Goal: Task Accomplishment & Management: Complete application form

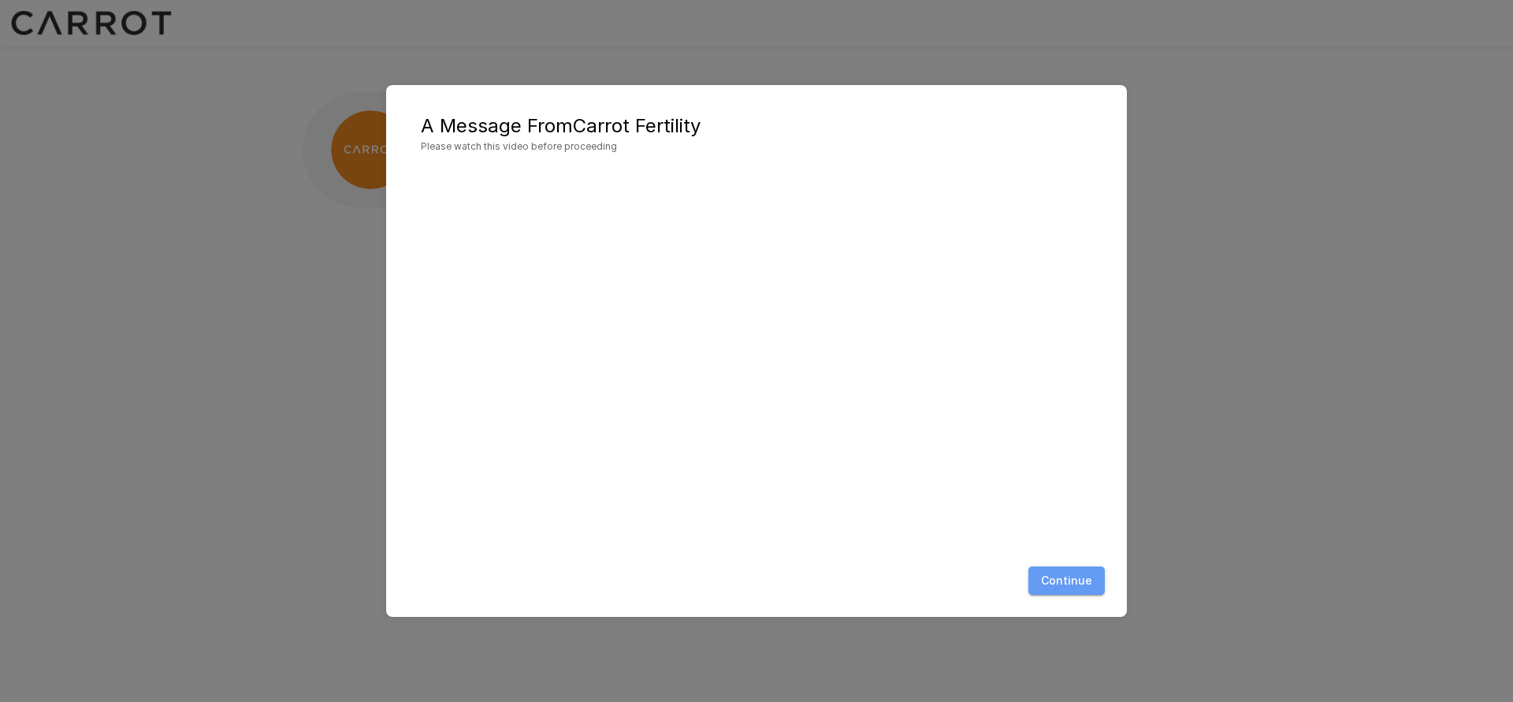
click at [1094, 583] on button "Continue" at bounding box center [1067, 581] width 76 height 29
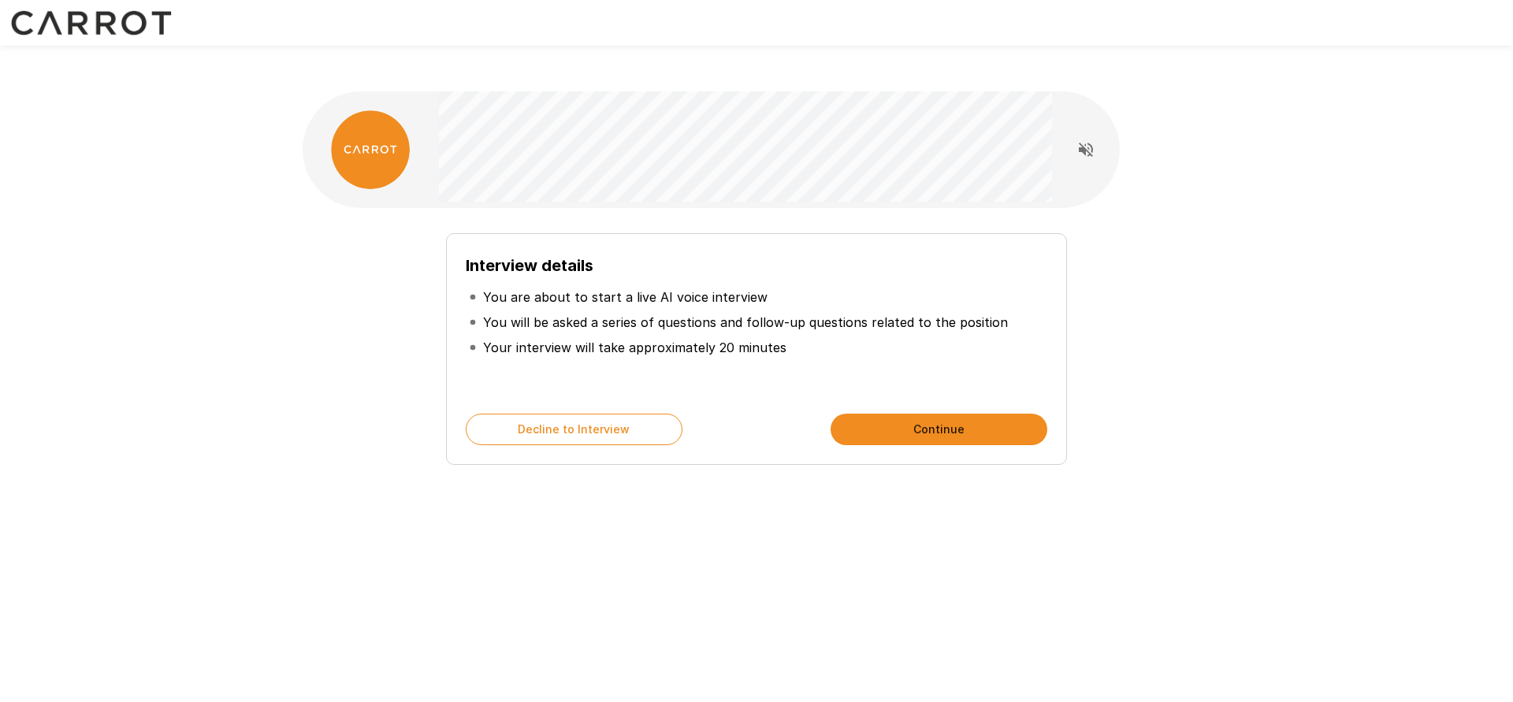
click at [983, 414] on button "Continue" at bounding box center [939, 430] width 217 height 32
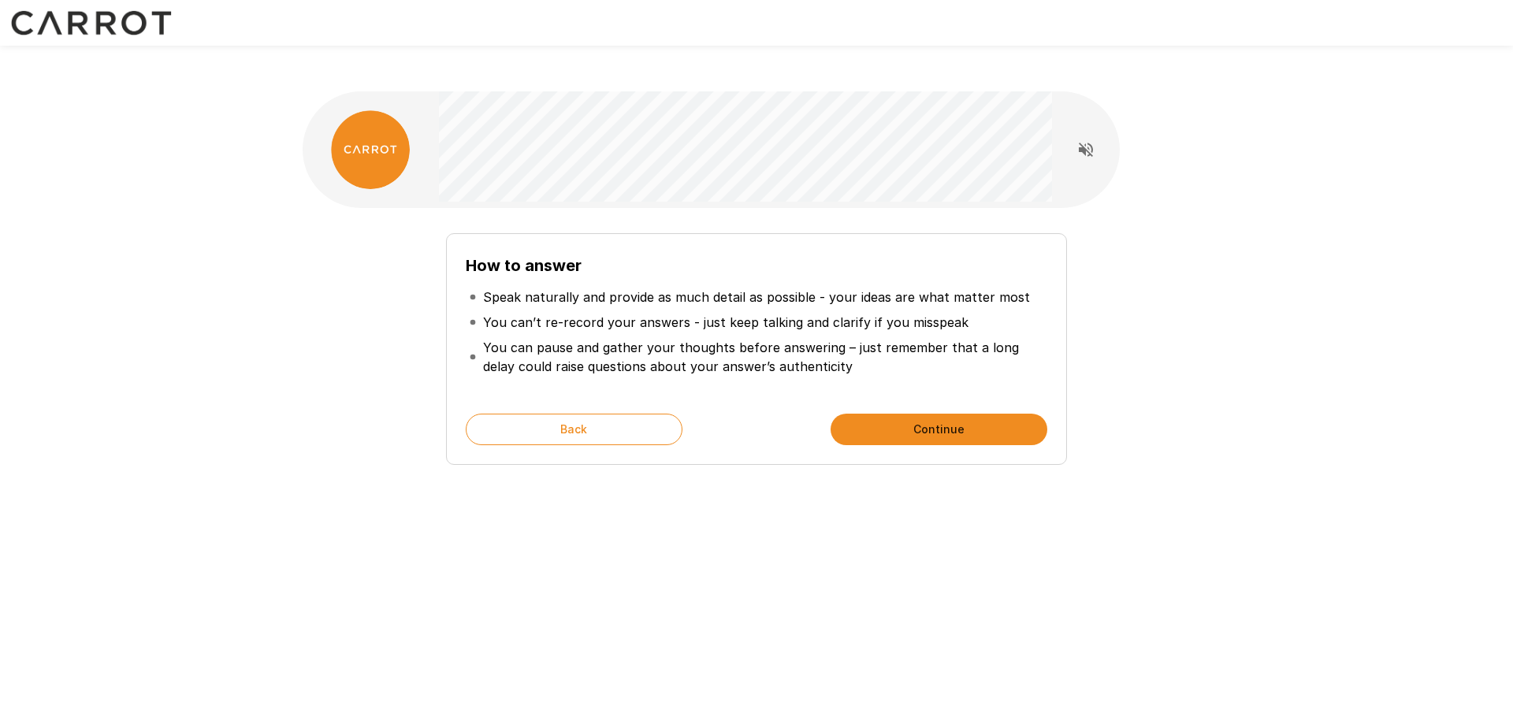
click at [983, 414] on button "Continue" at bounding box center [939, 430] width 217 height 32
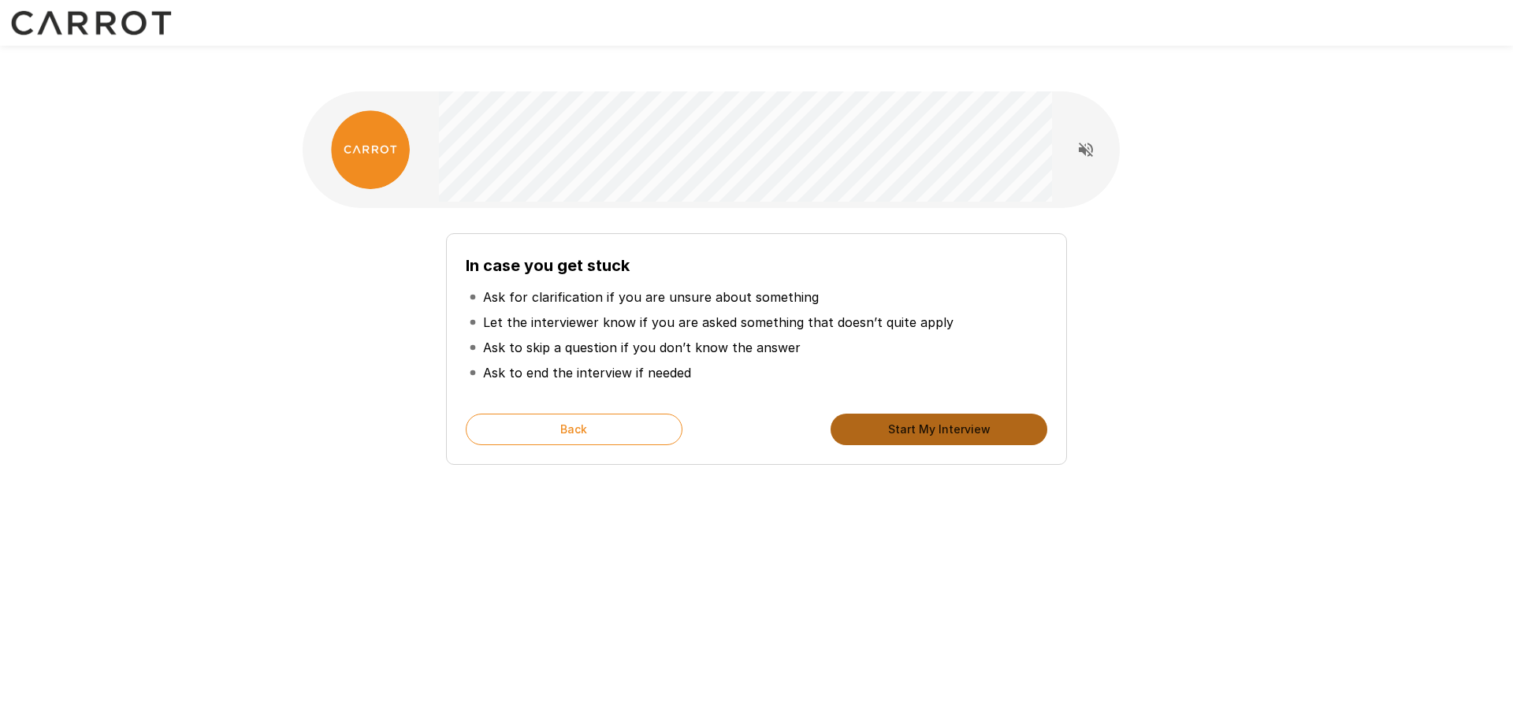
click at [983, 414] on button "Start My Interview" at bounding box center [939, 430] width 217 height 32
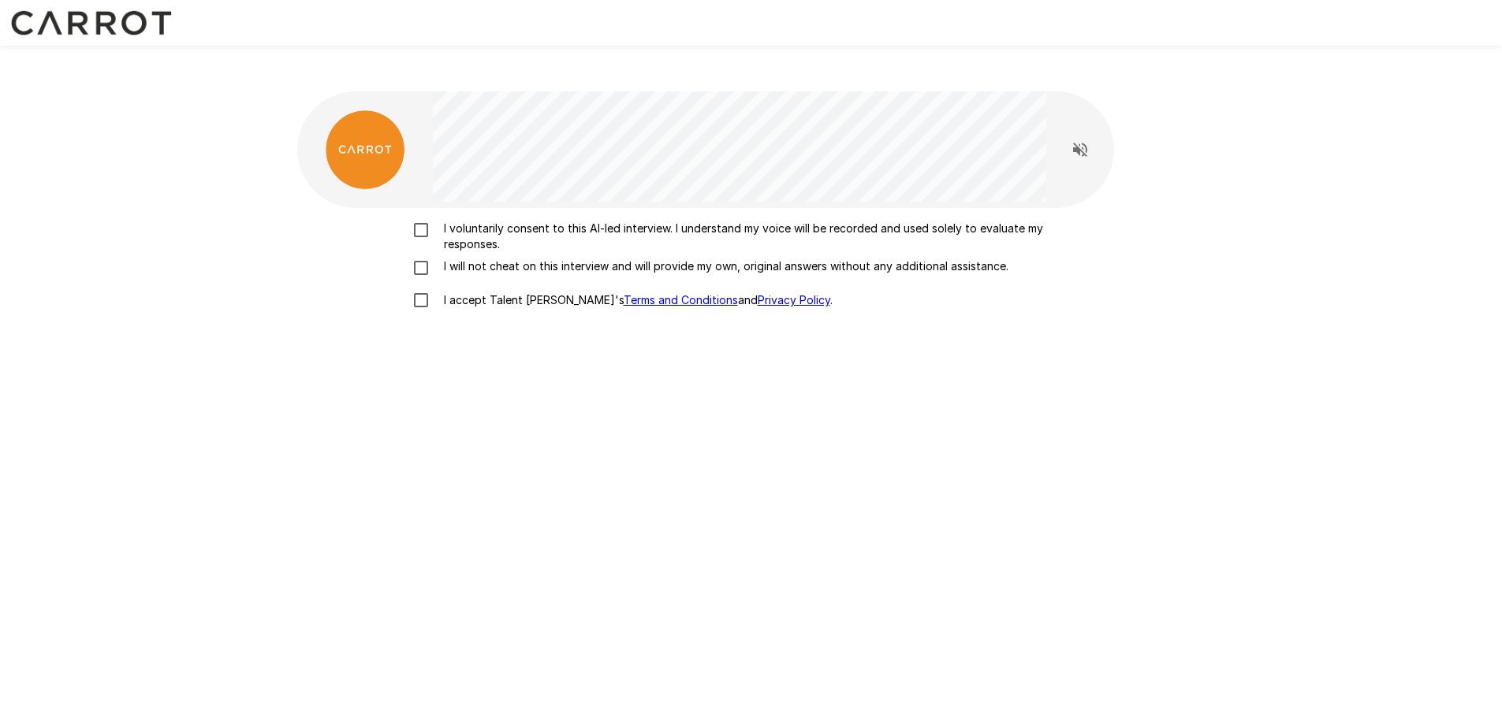
click at [571, 221] on p "I voluntarily consent to this AI-led interview. I understand my voice will be r…" at bounding box center [767, 237] width 661 height 32
click at [573, 259] on label "I will not cheat on this interview and will provide my own, original answers wi…" at bounding box center [751, 268] width 694 height 19
click at [512, 292] on p "I accept Talent Llama's Terms and Conditions and Privacy Policy ." at bounding box center [634, 300] width 395 height 16
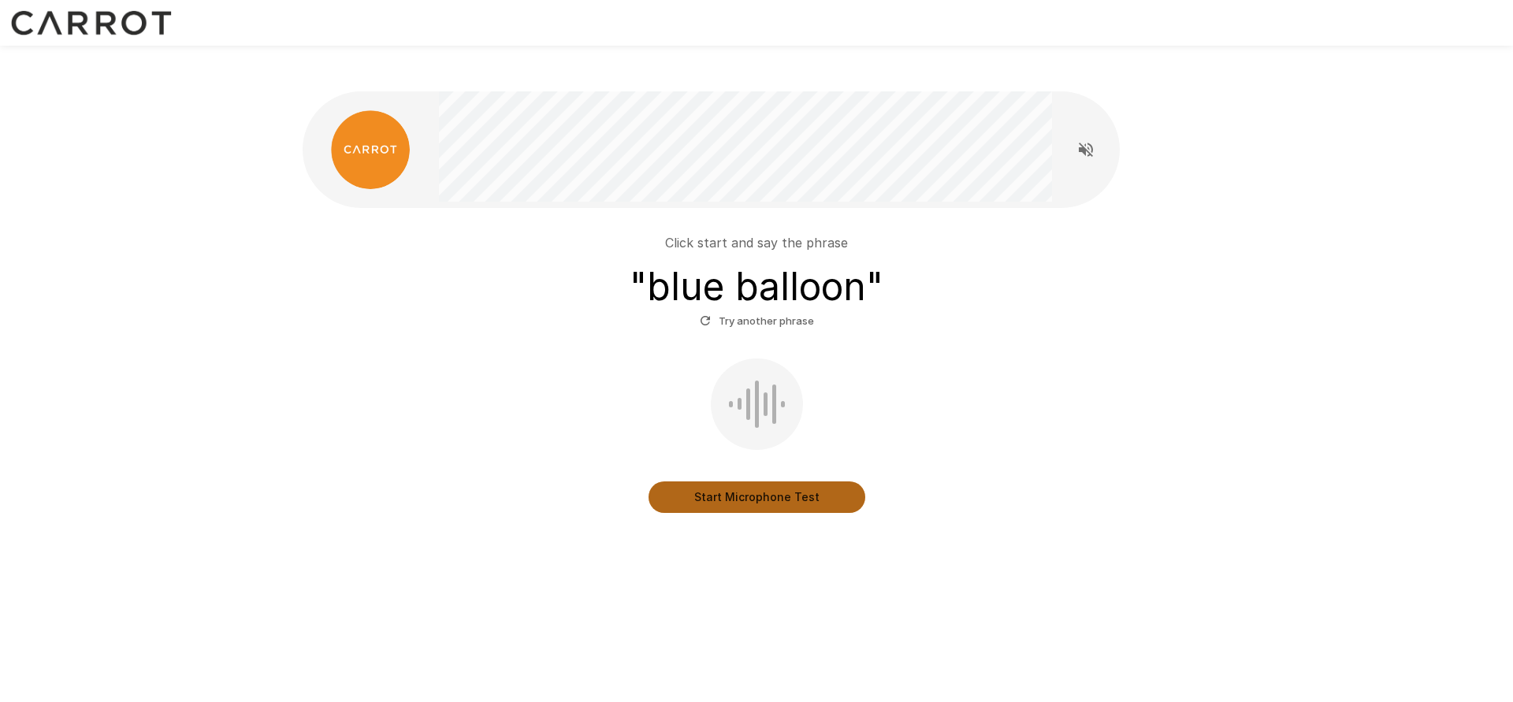
click at [812, 482] on button "Start Microphone Test" at bounding box center [757, 498] width 217 height 32
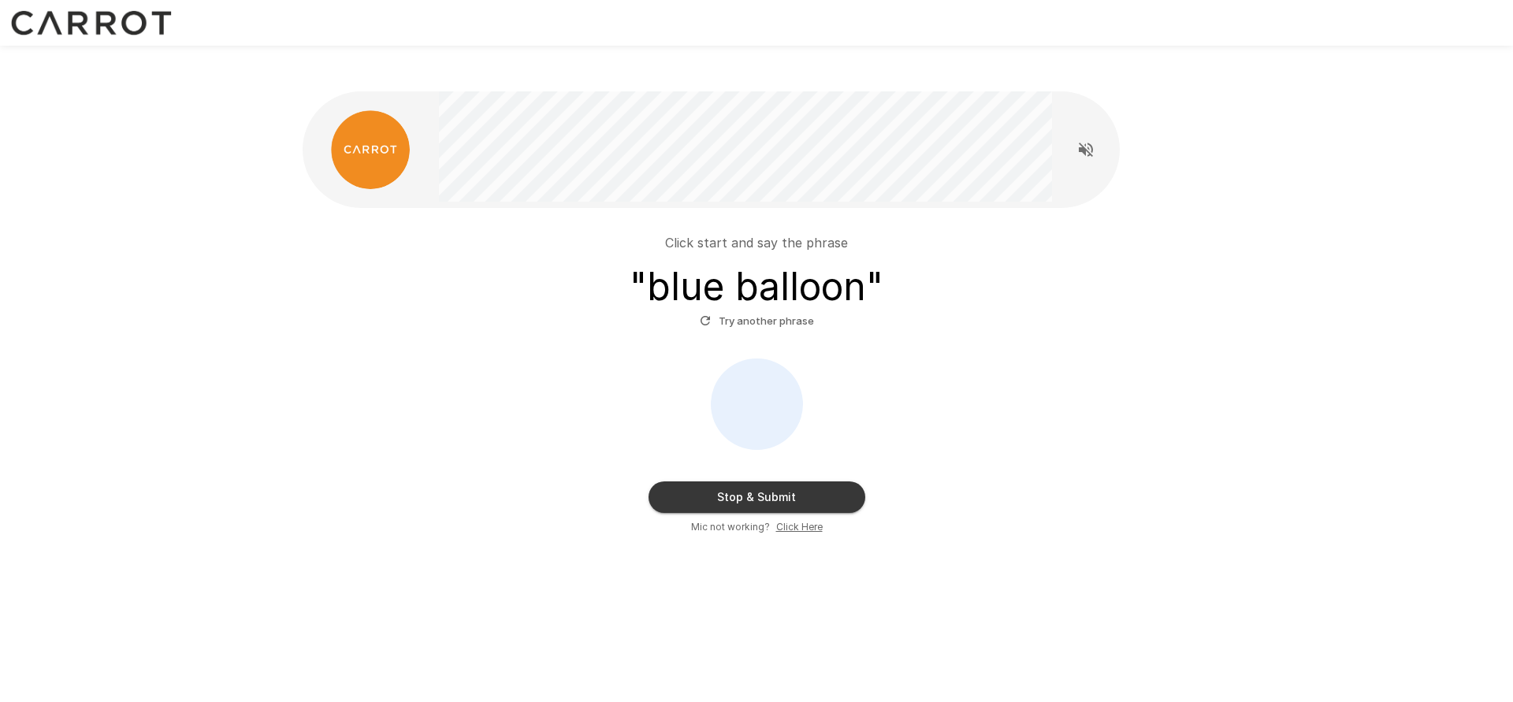
click at [787, 521] on u "Click Here" at bounding box center [799, 527] width 47 height 12
click at [1096, 134] on button "Read questions aloud" at bounding box center [1086, 150] width 32 height 32
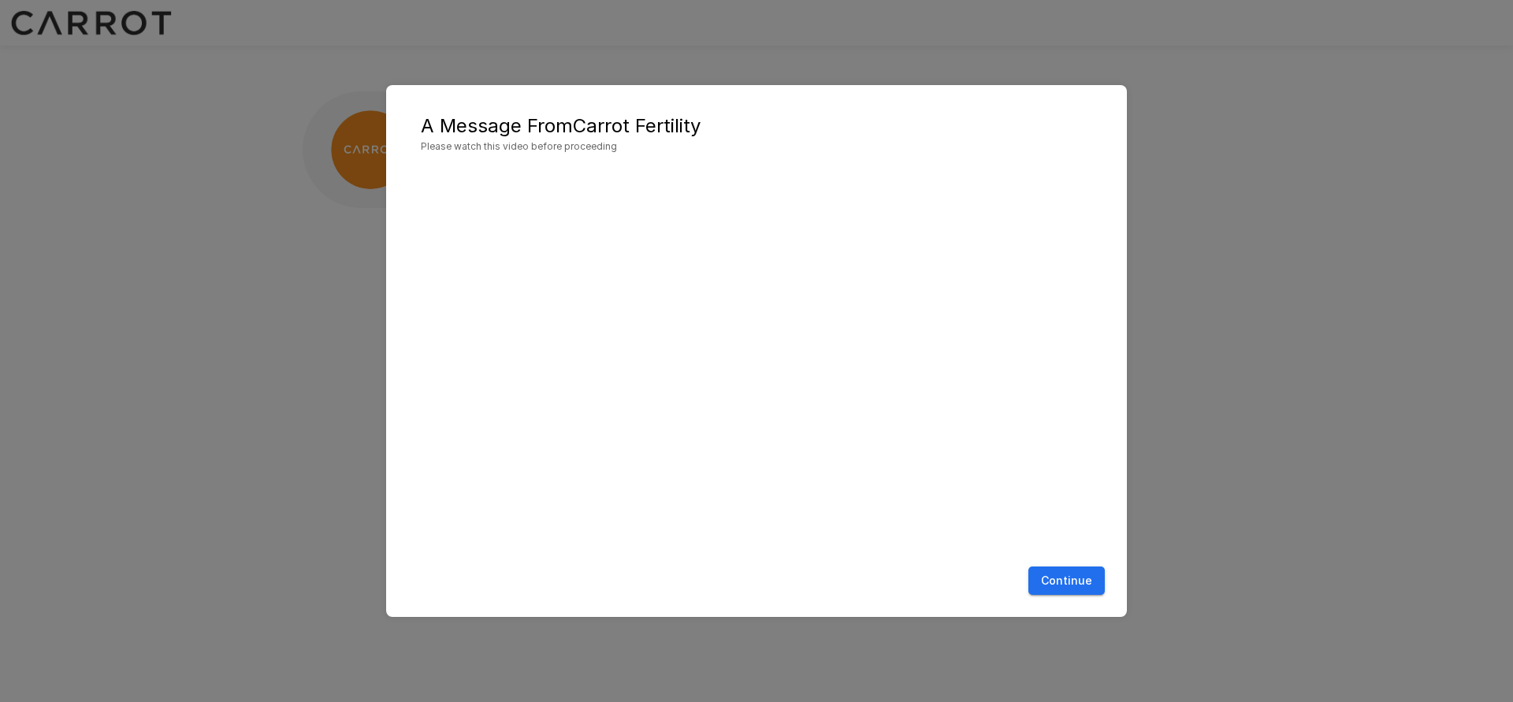
click at [1094, 588] on button "Continue" at bounding box center [1067, 581] width 76 height 29
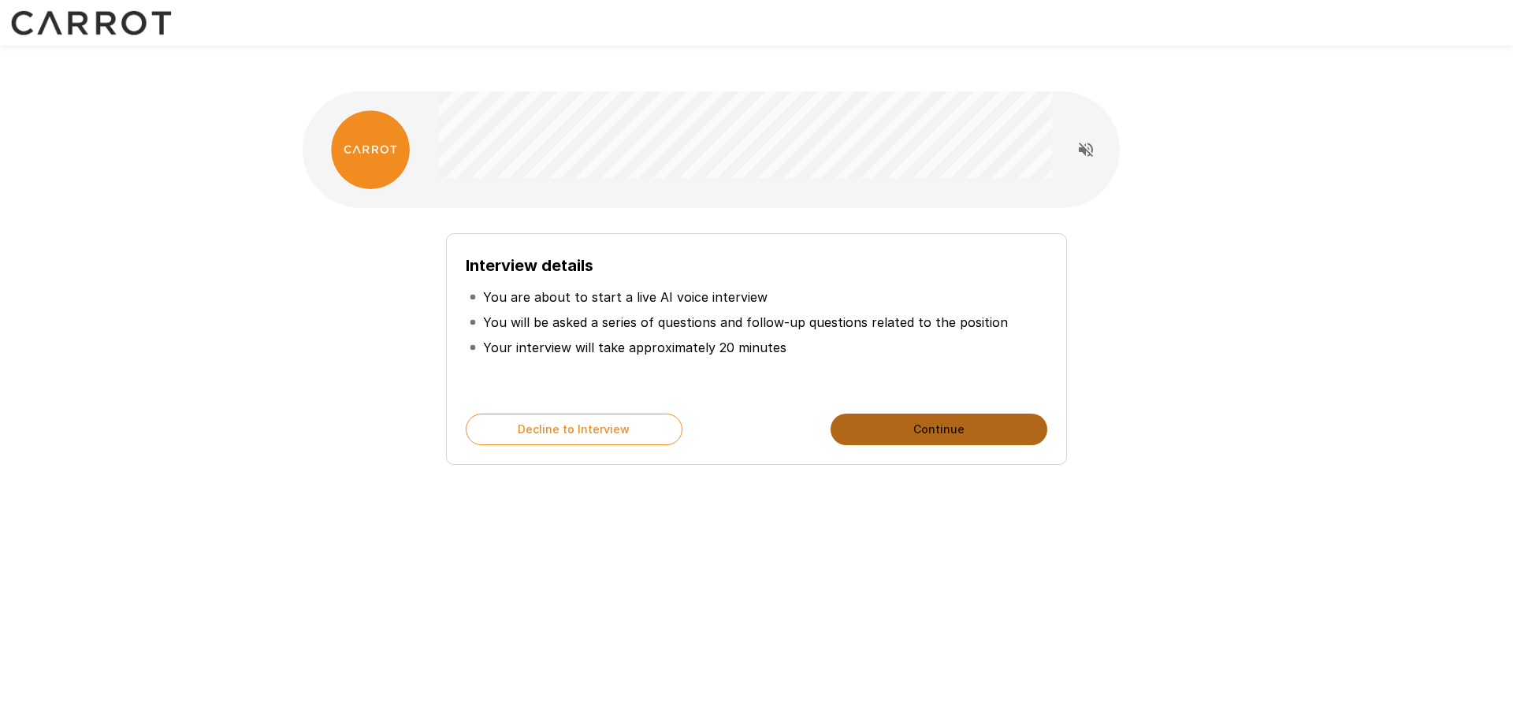
click at [972, 414] on button "Continue" at bounding box center [939, 430] width 217 height 32
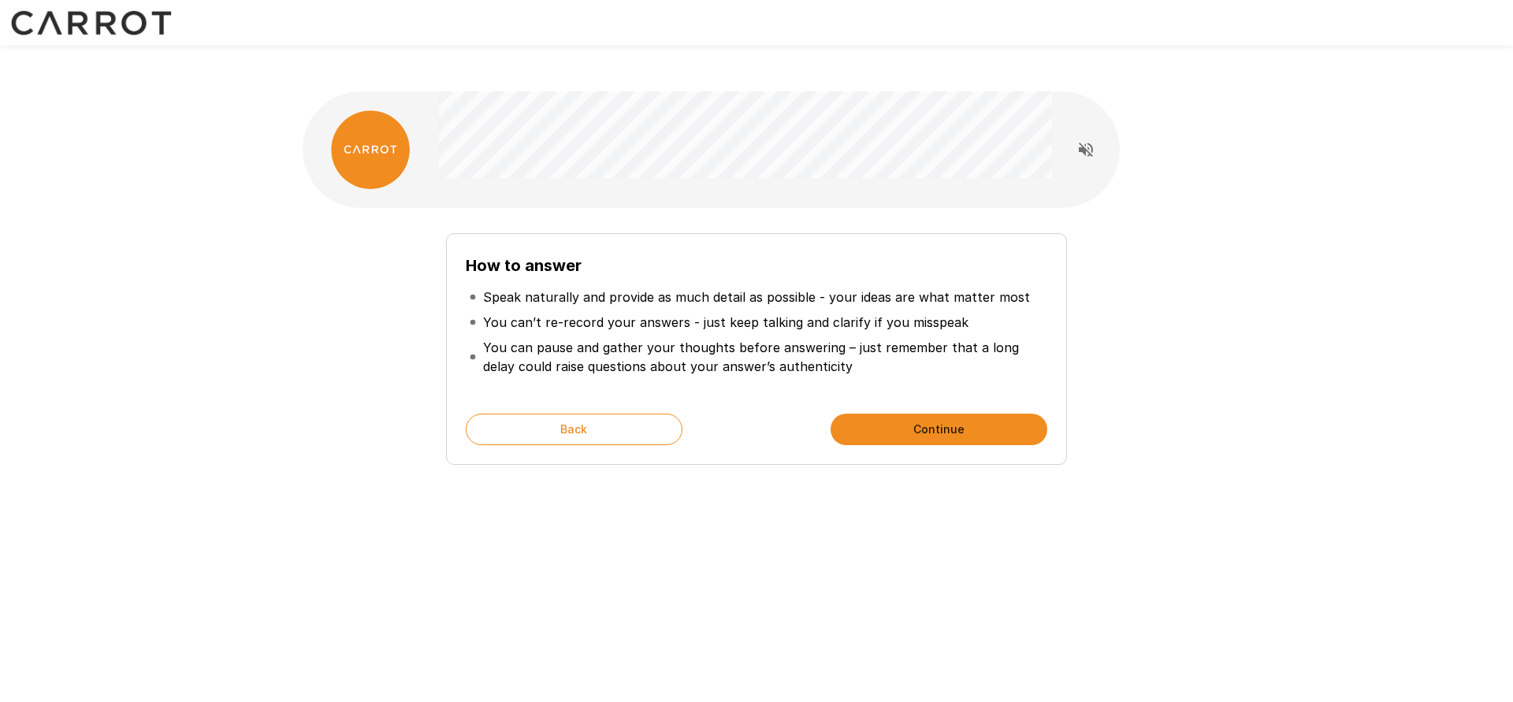
click at [972, 414] on button "Continue" at bounding box center [939, 430] width 217 height 32
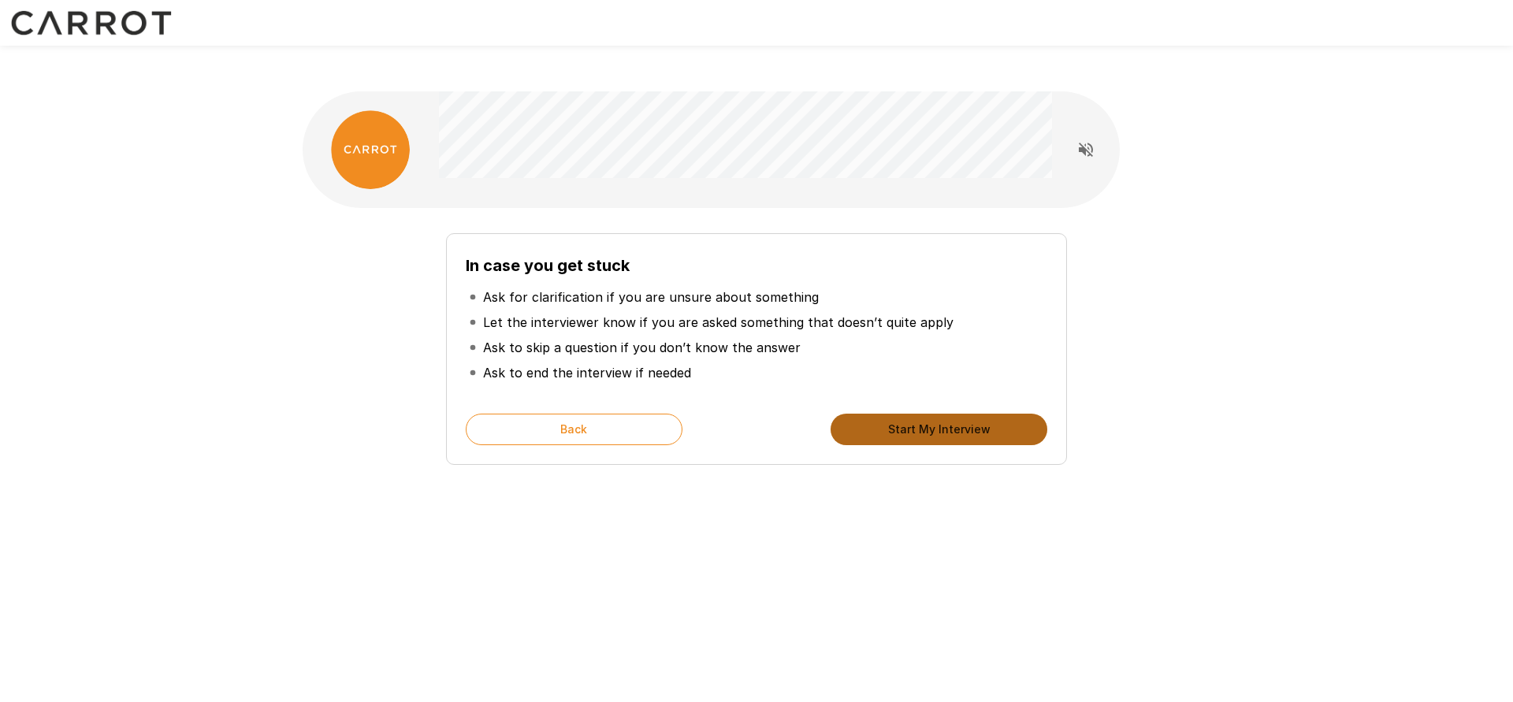
click at [972, 414] on button "Start My Interview" at bounding box center [939, 430] width 217 height 32
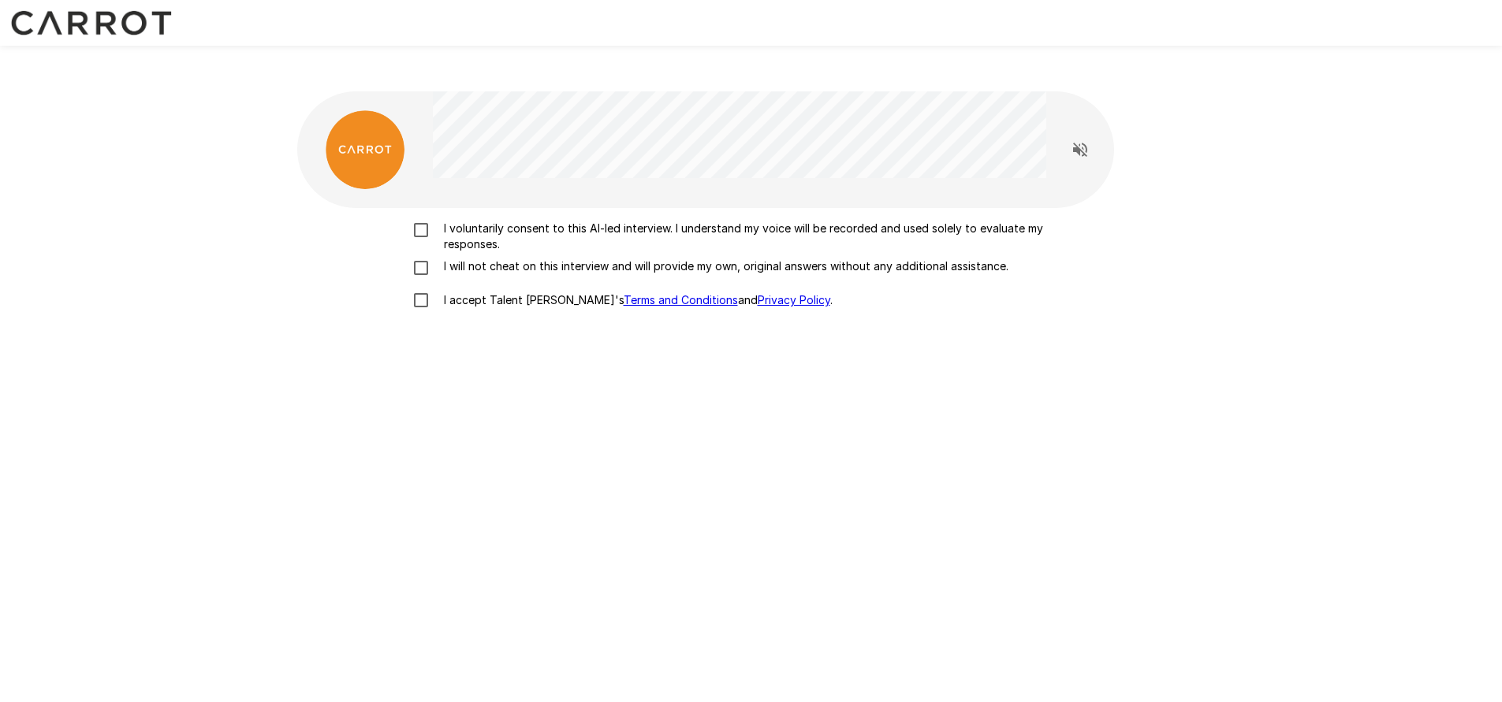
click at [546, 221] on p "I voluntarily consent to this AI-led interview. I understand my voice will be r…" at bounding box center [767, 237] width 661 height 32
click at [536, 259] on p "I will not cheat on this interview and will provide my own, original answers wi…" at bounding box center [722, 267] width 571 height 16
click at [501, 292] on p "I accept Talent Llama's Terms and Conditions and Privacy Policy ." at bounding box center [634, 300] width 395 height 16
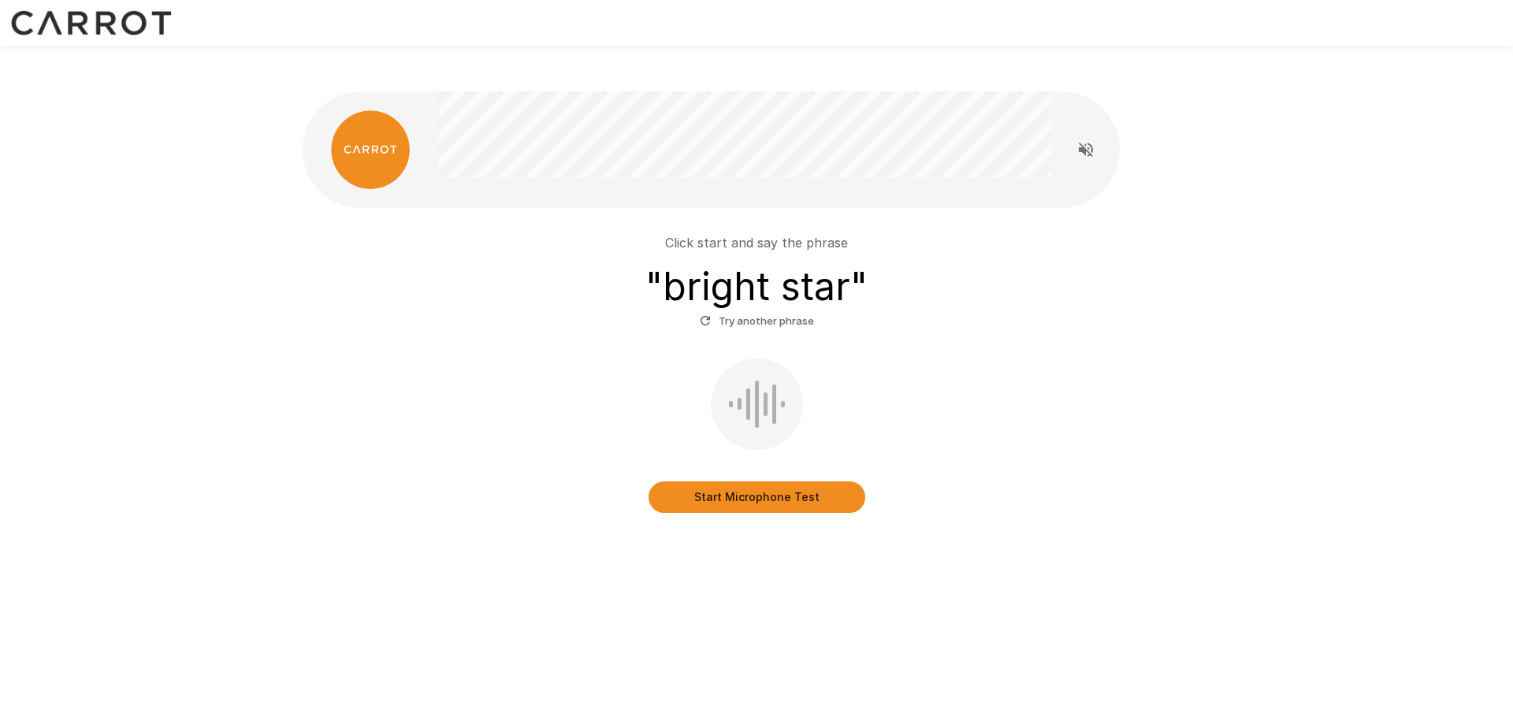
click at [764, 387] on div at bounding box center [757, 404] width 92 height 91
click at [786, 482] on button "Start Microphone Test" at bounding box center [757, 498] width 217 height 32
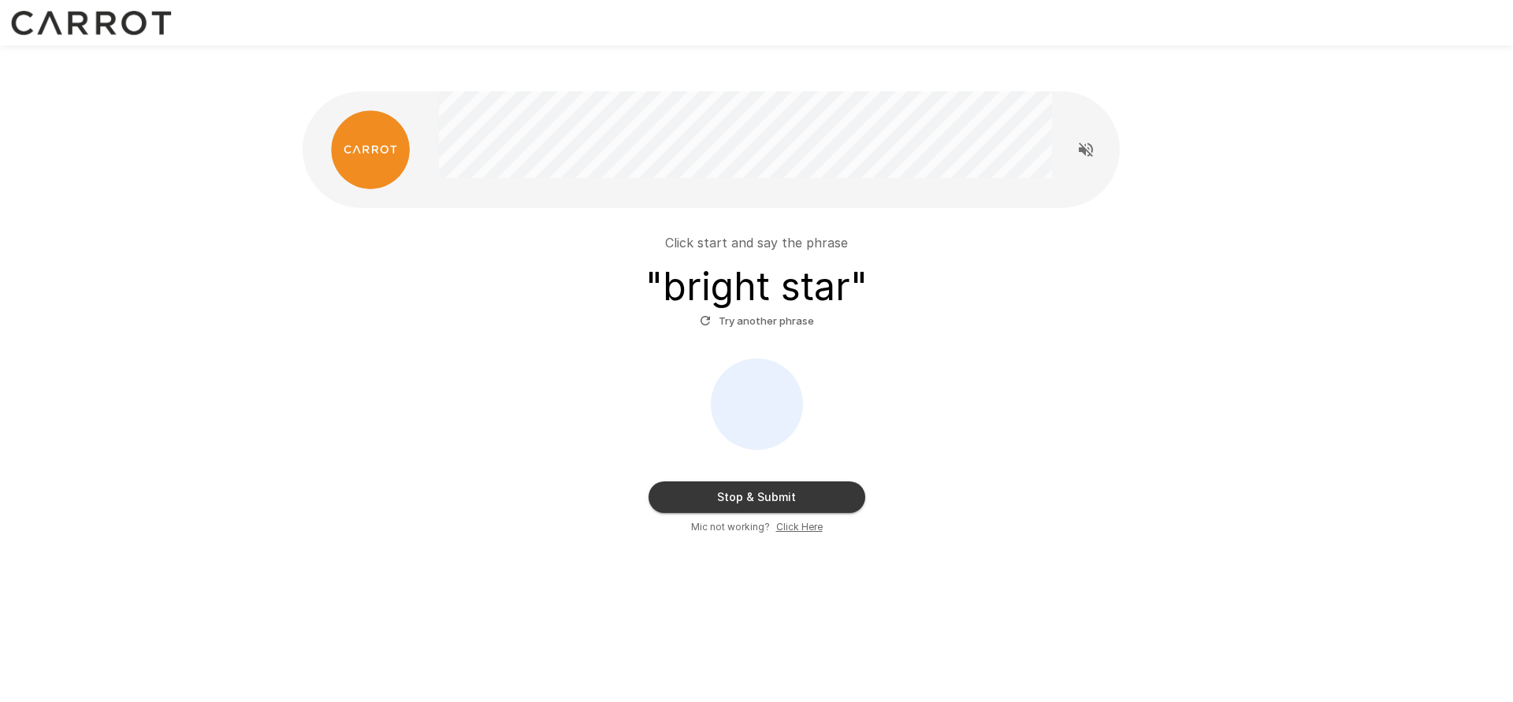
click at [717, 309] on button "Try another phrase" at bounding box center [757, 321] width 122 height 24
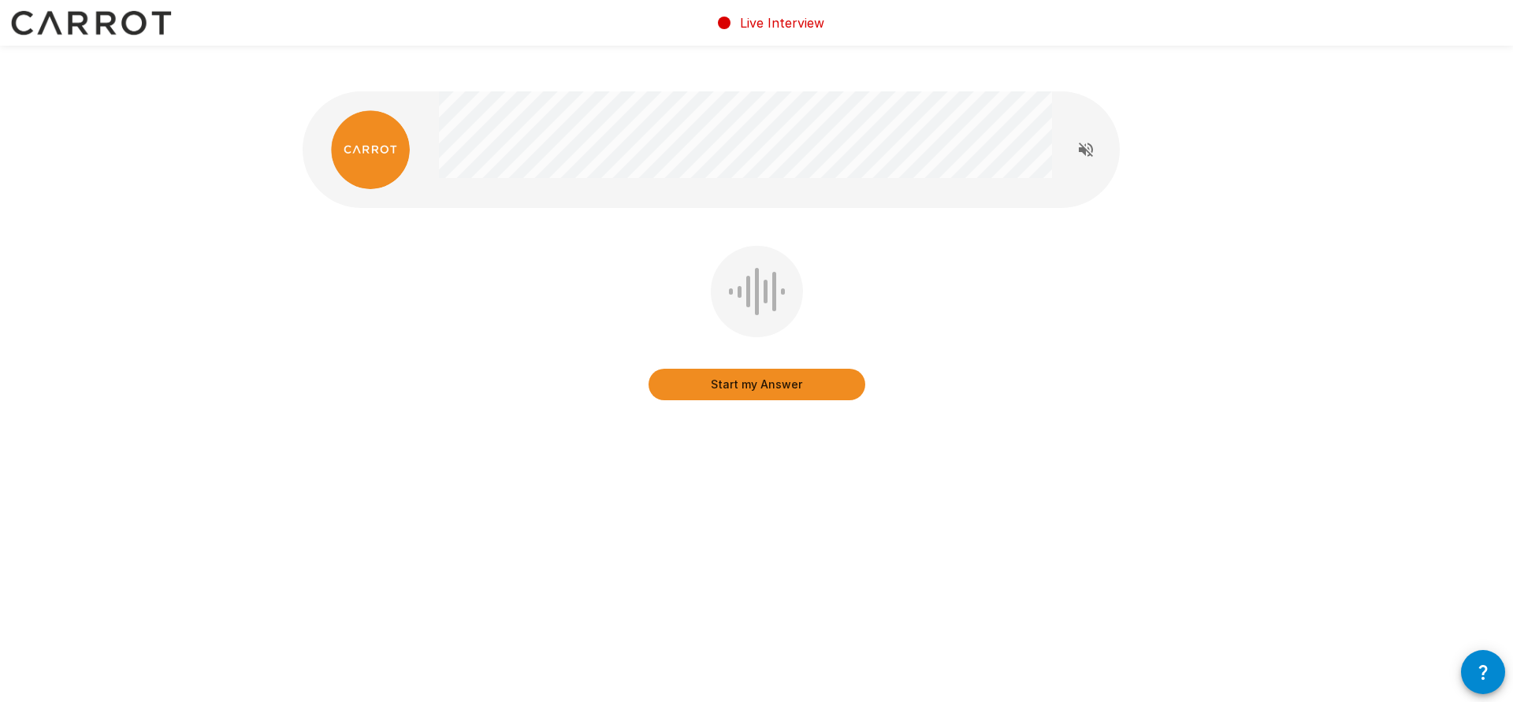
click at [772, 369] on button "Start my Answer" at bounding box center [757, 385] width 217 height 32
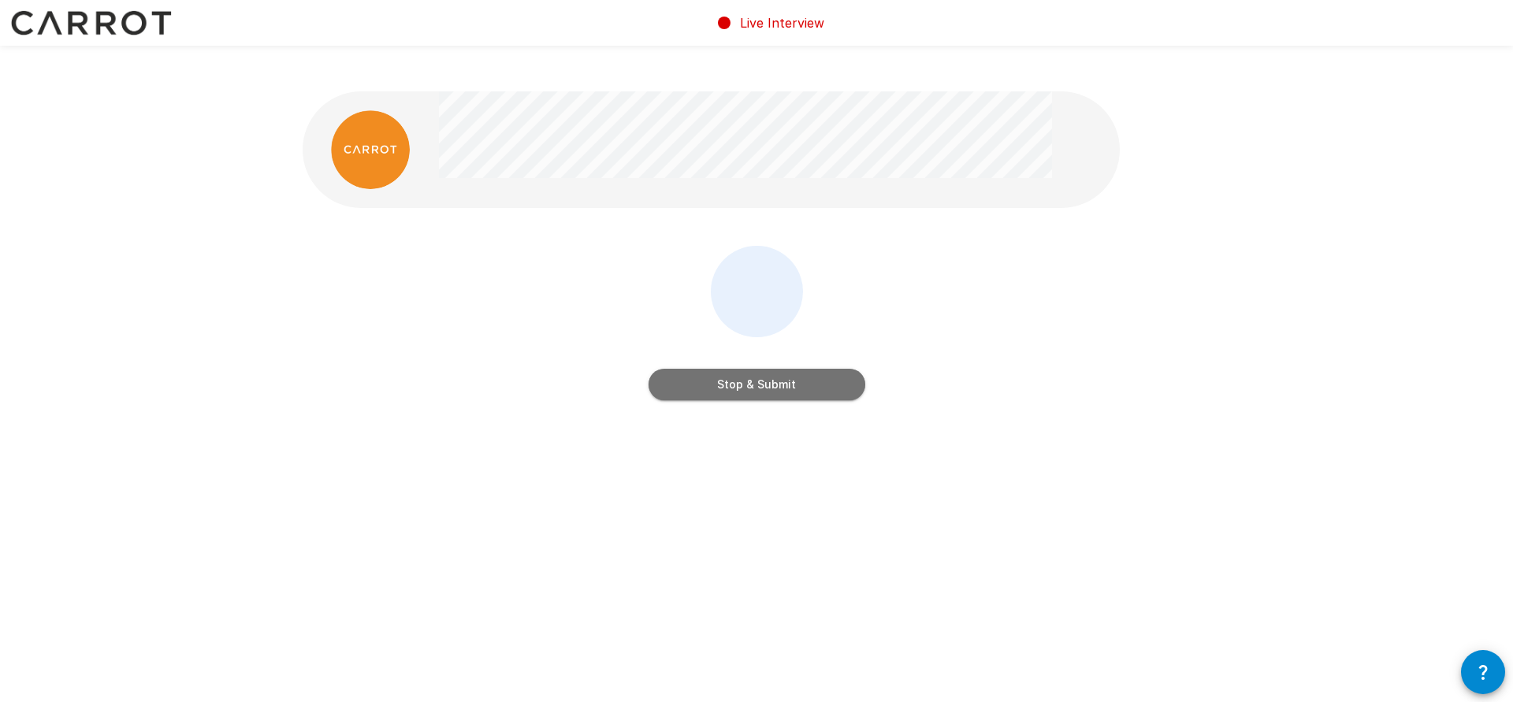
click at [811, 369] on button "Stop & Submit" at bounding box center [757, 385] width 217 height 32
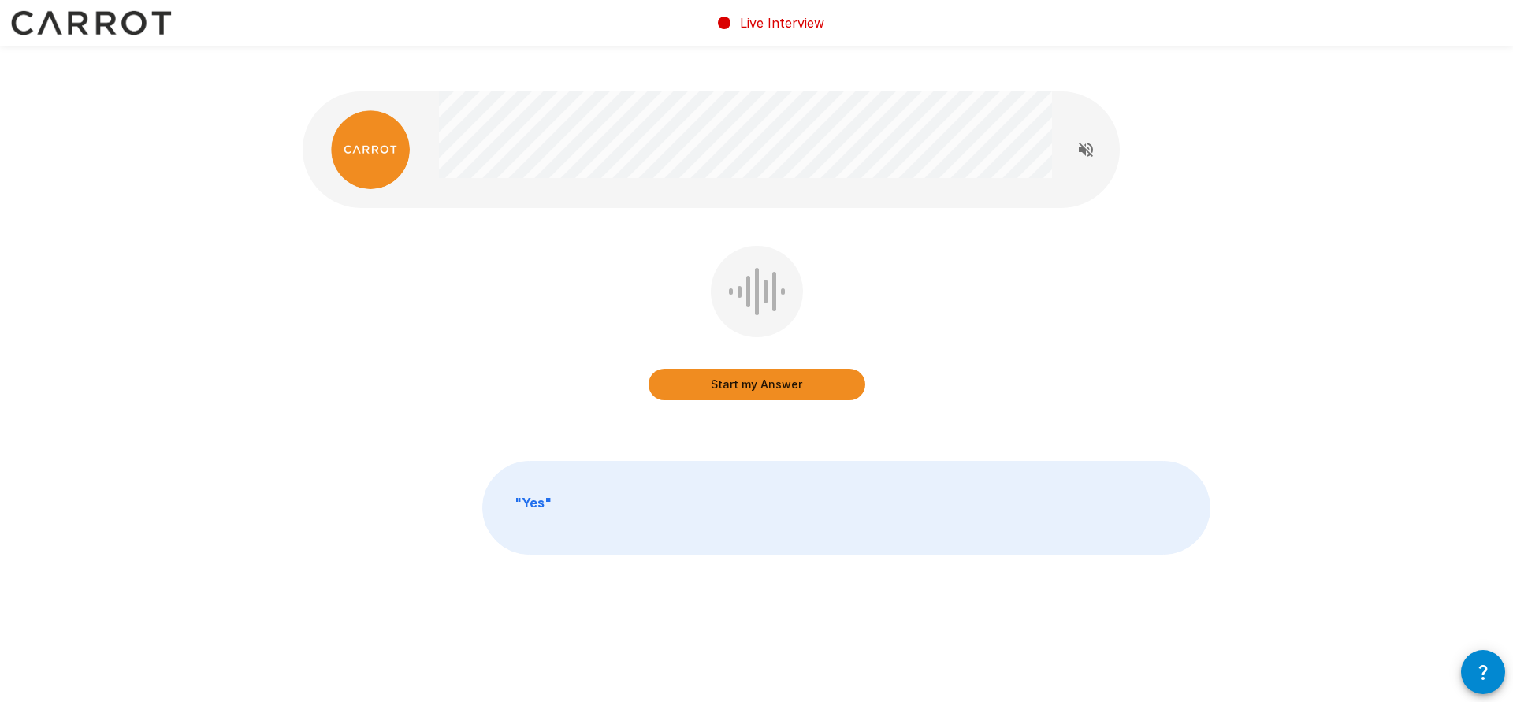
click at [799, 369] on button "Start my Answer" at bounding box center [757, 385] width 217 height 32
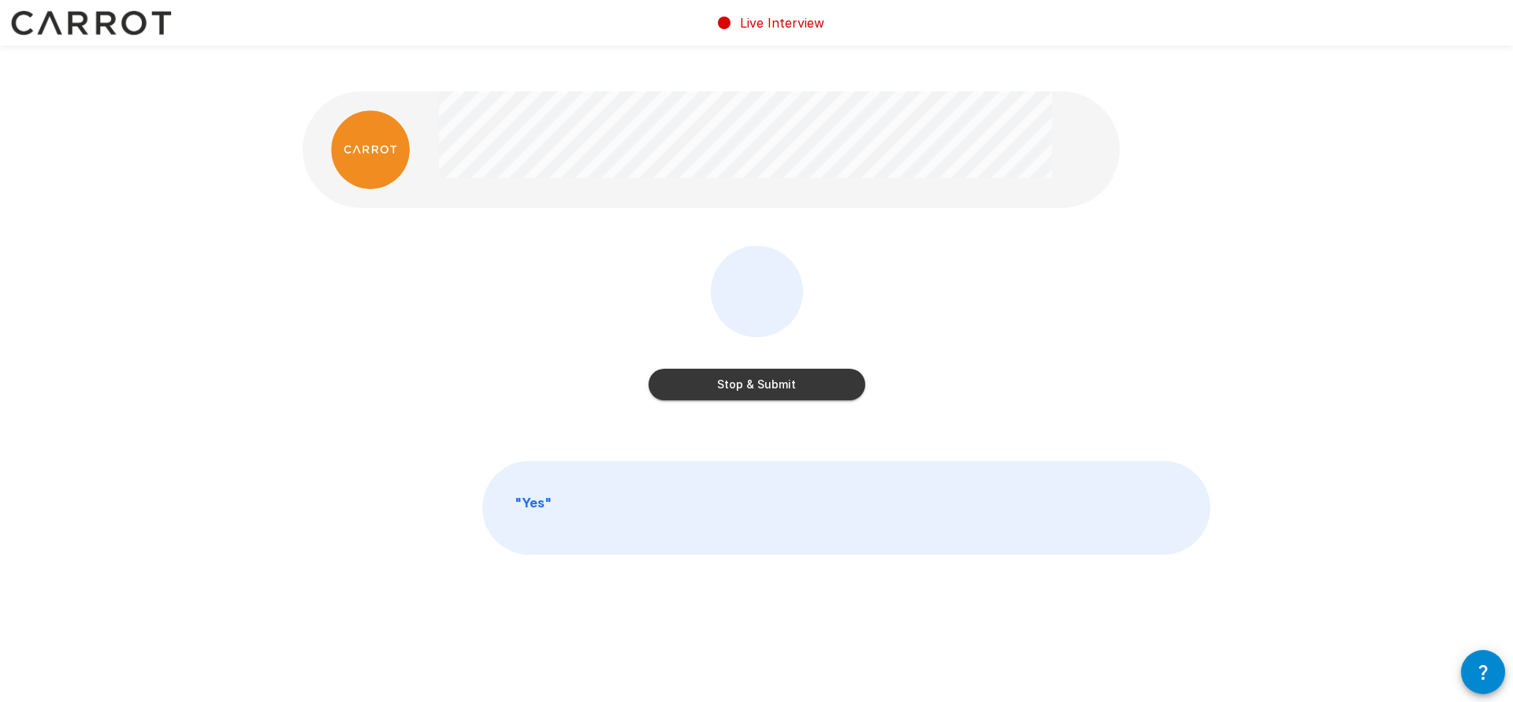
click at [799, 369] on button "Stop & Submit" at bounding box center [757, 385] width 217 height 32
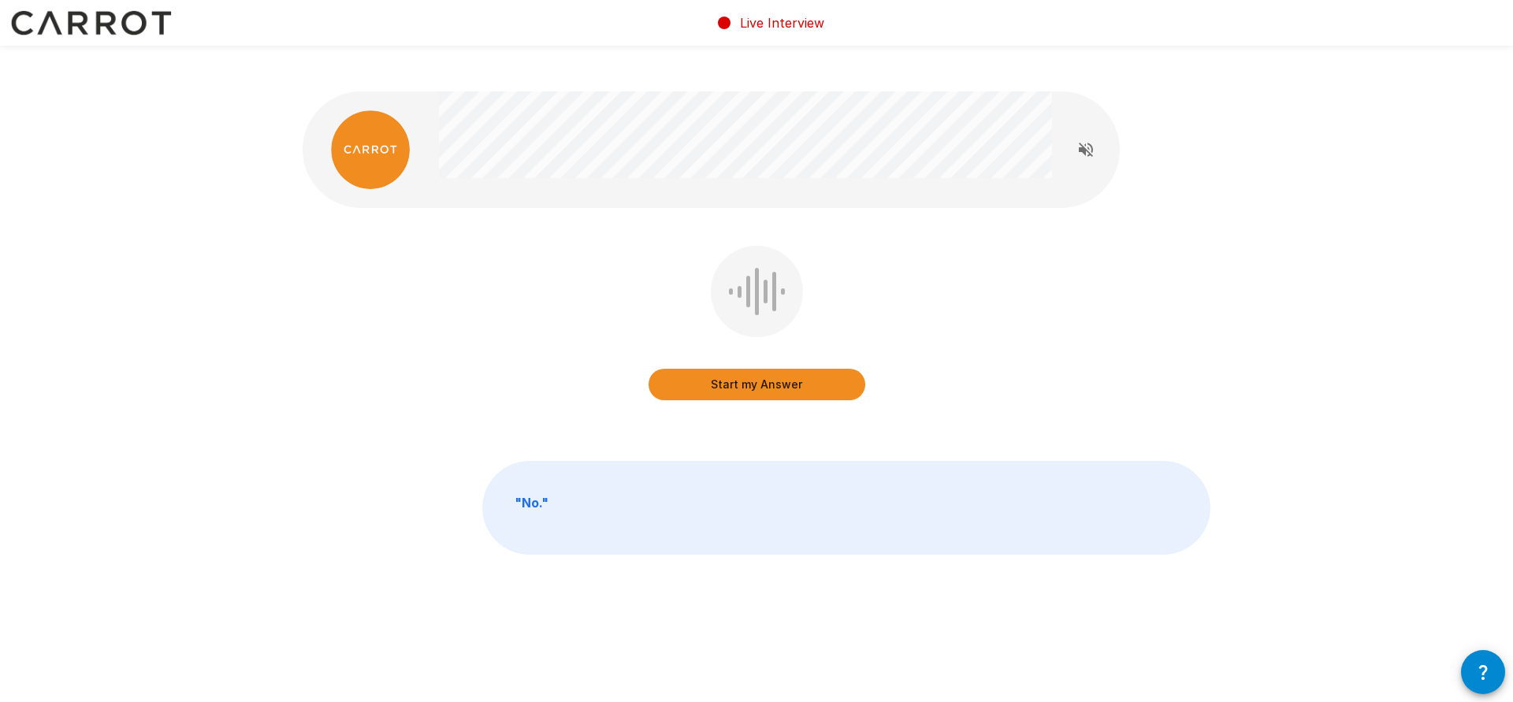
click at [383, 116] on img at bounding box center [370, 149] width 79 height 79
click at [821, 13] on p "Live Interview" at bounding box center [782, 22] width 84 height 19
click at [813, 15] on p "Live Interview" at bounding box center [782, 22] width 84 height 19
drag, startPoint x: 812, startPoint y: 17, endPoint x: 800, endPoint y: 19, distance: 12.1
click at [812, 17] on p "Live Interview" at bounding box center [782, 22] width 84 height 19
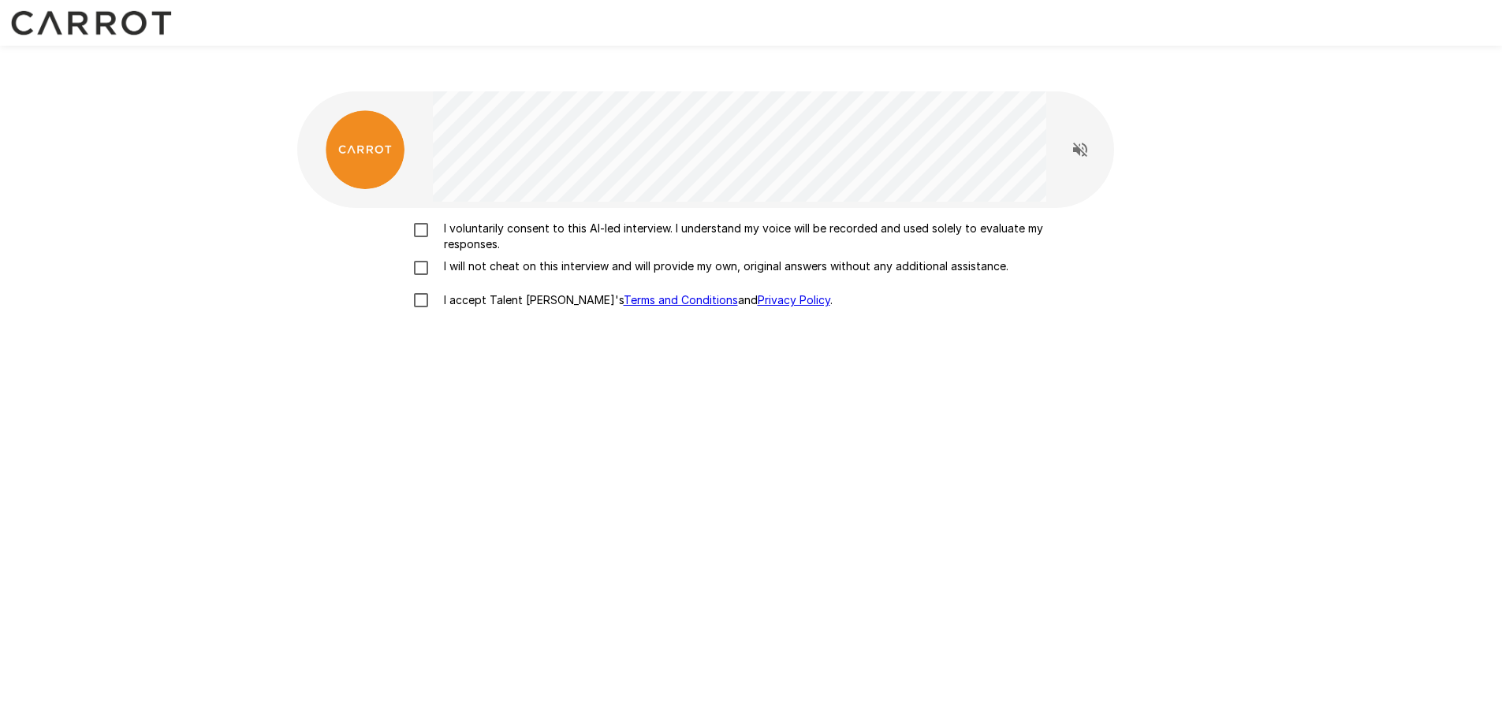
click at [482, 221] on p "I voluntarily consent to this AI-led interview. I understand my voice will be r…" at bounding box center [767, 237] width 661 height 32
click at [489, 259] on p "I will not cheat on this interview and will provide my own, original answers wi…" at bounding box center [722, 267] width 571 height 16
click at [492, 284] on label "I accept Talent Llama's Terms and Conditions and Privacy Policy ." at bounding box center [751, 300] width 694 height 33
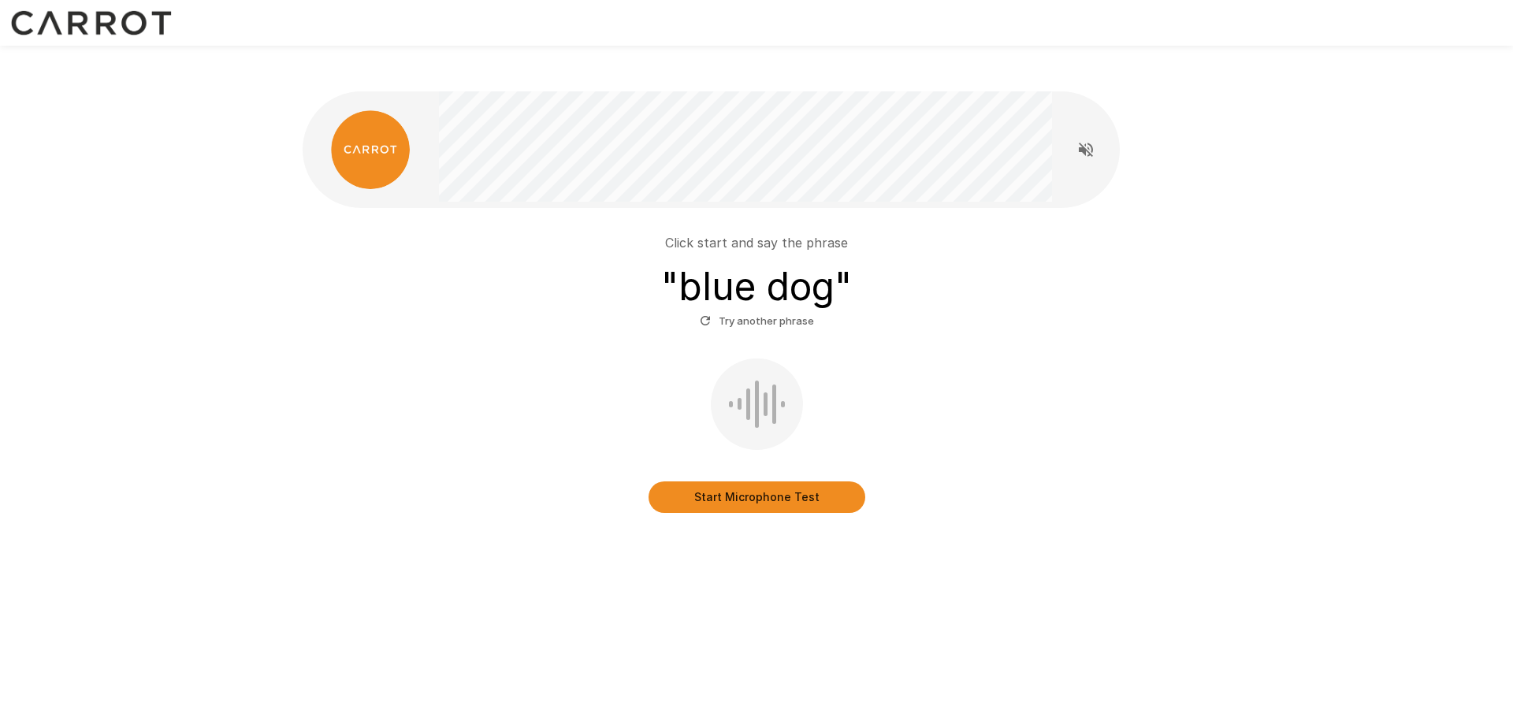
click at [770, 482] on button "Start Microphone Test" at bounding box center [757, 498] width 217 height 32
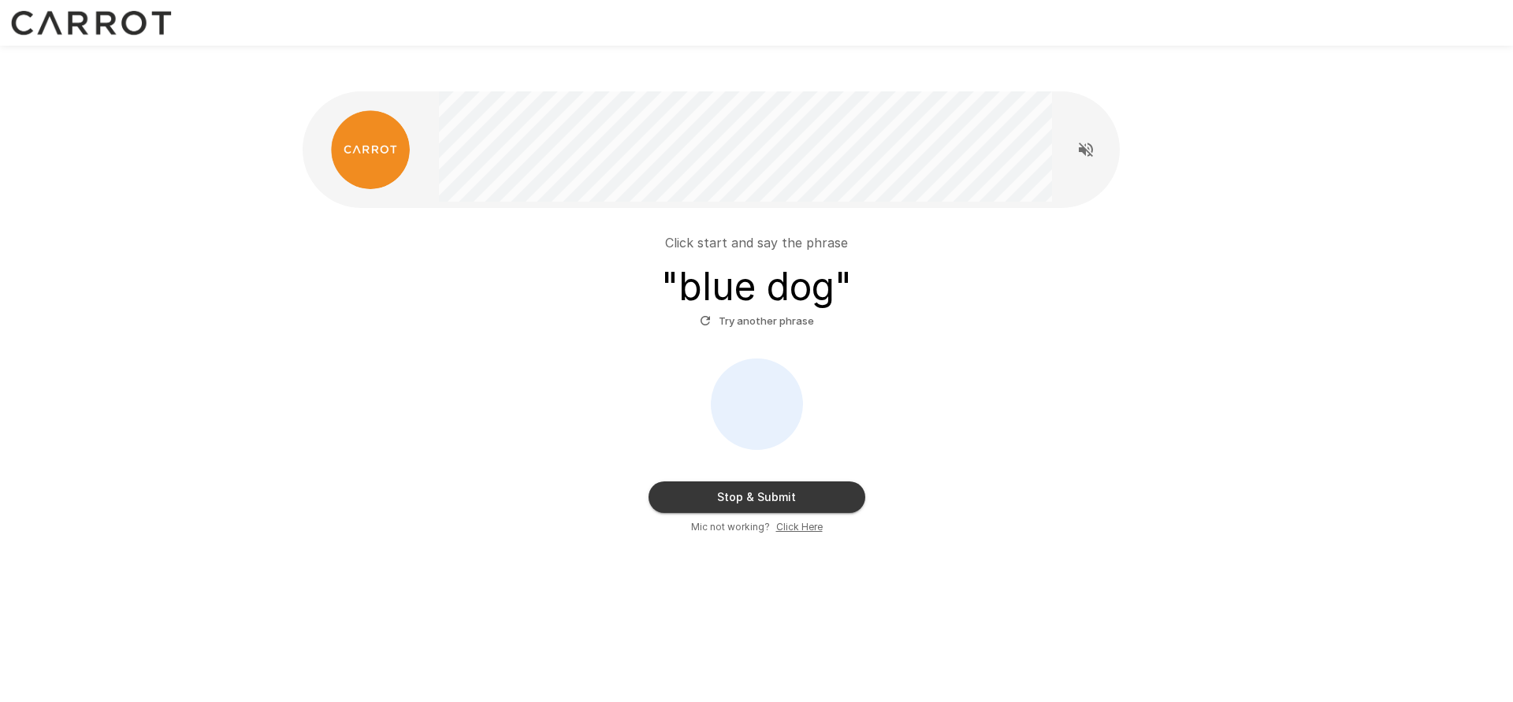
click at [784, 482] on button "Stop & Submit" at bounding box center [757, 498] width 217 height 32
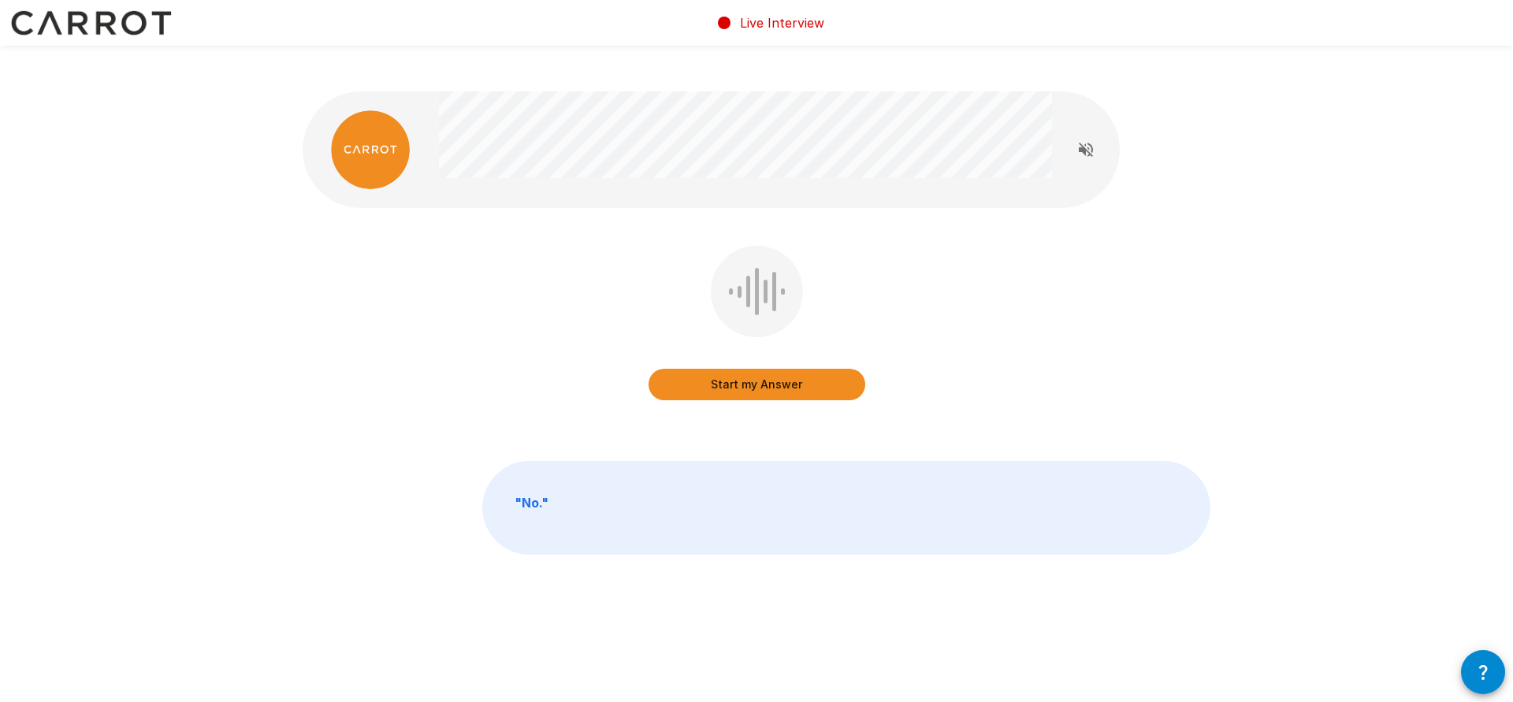
click at [746, 276] on div at bounding box center [748, 292] width 4 height 32
click at [793, 369] on button "Start my Answer" at bounding box center [757, 385] width 217 height 32
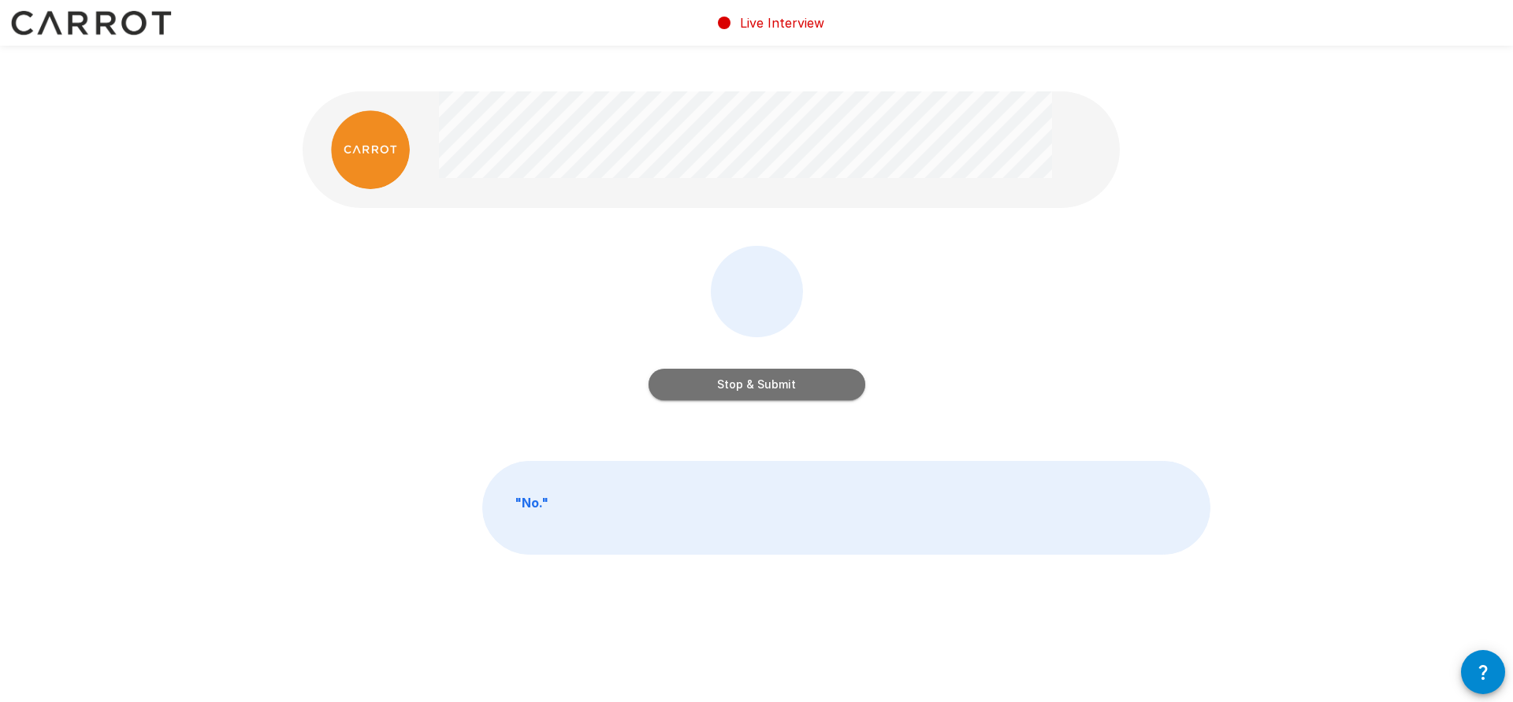
click at [795, 369] on button "Stop & Submit" at bounding box center [757, 385] width 217 height 32
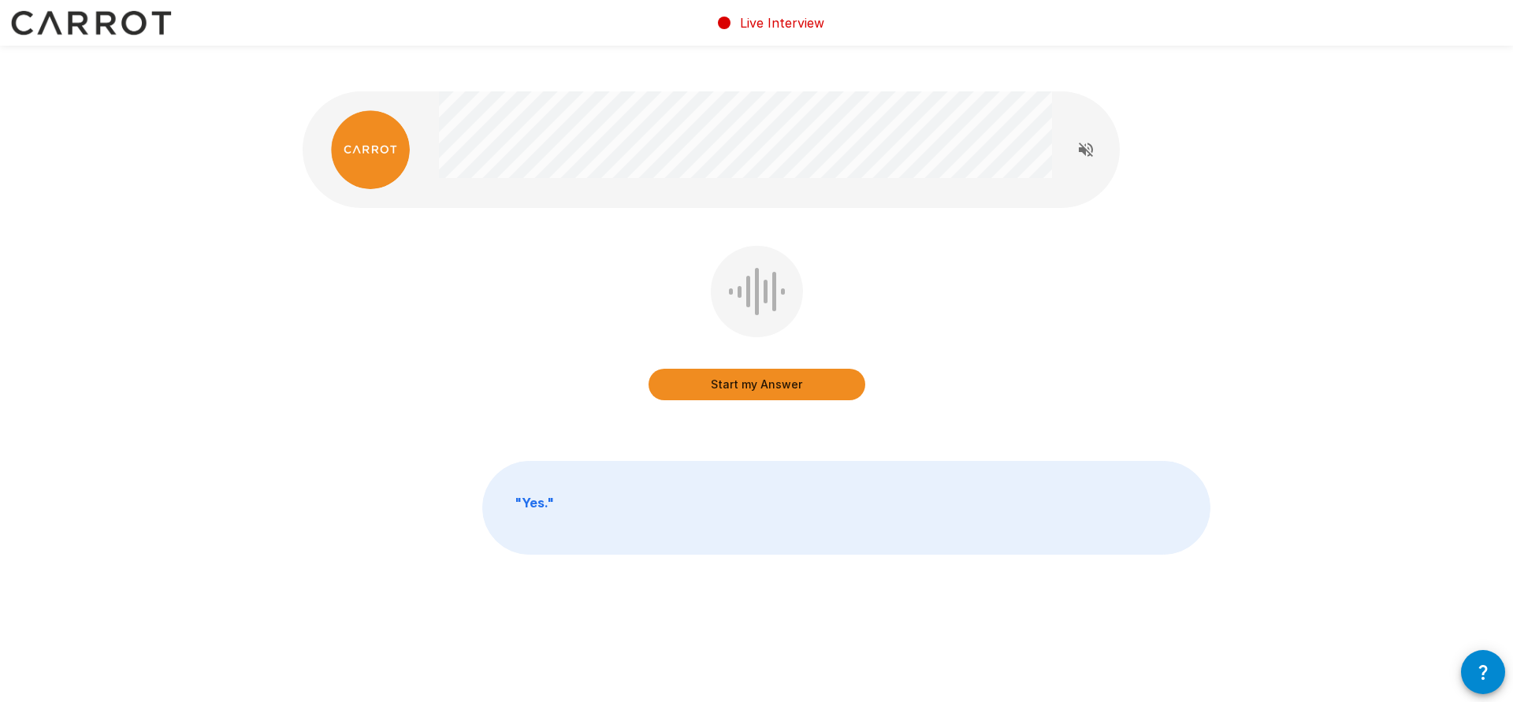
click at [800, 369] on button "Start my Answer" at bounding box center [757, 385] width 217 height 32
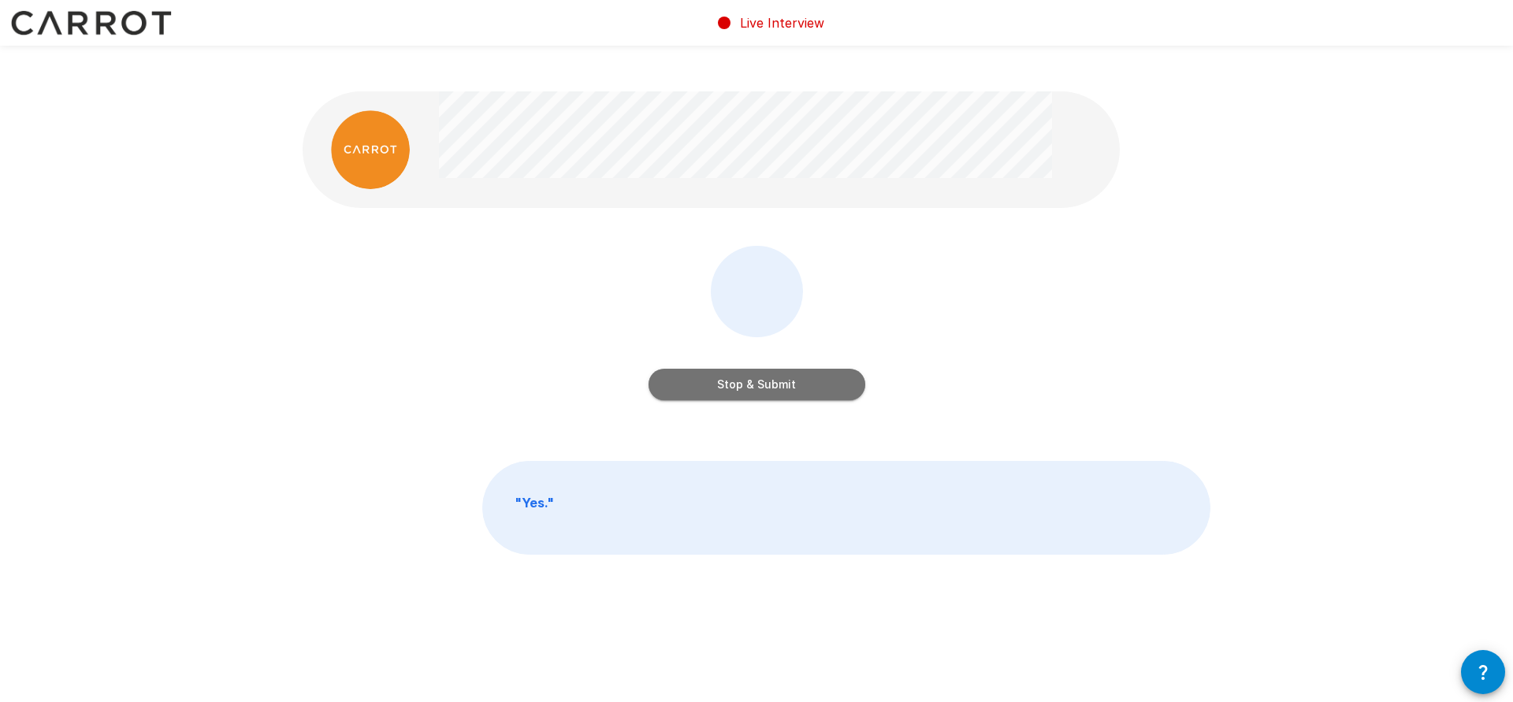
click at [799, 369] on button "Stop & Submit" at bounding box center [757, 385] width 217 height 32
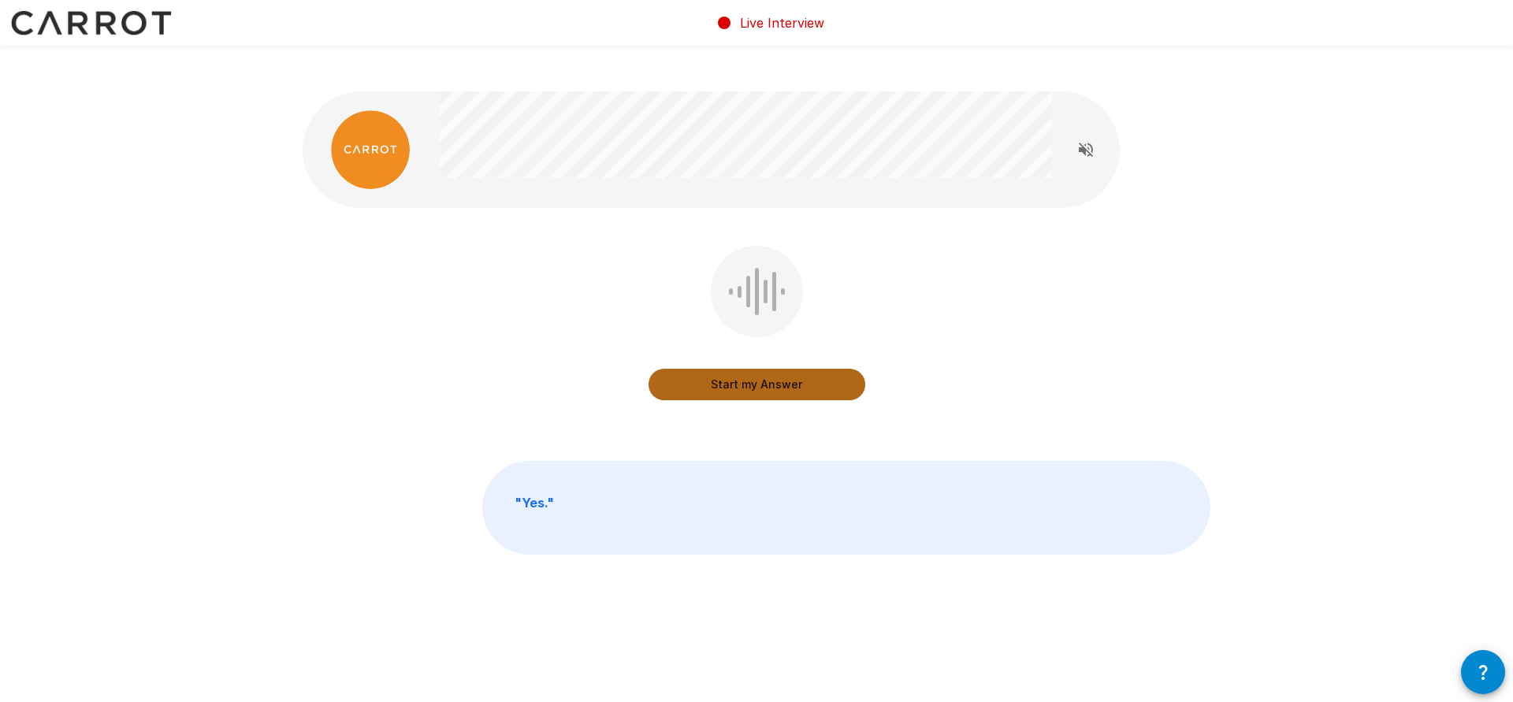
click at [799, 369] on button "Start my Answer" at bounding box center [757, 385] width 217 height 32
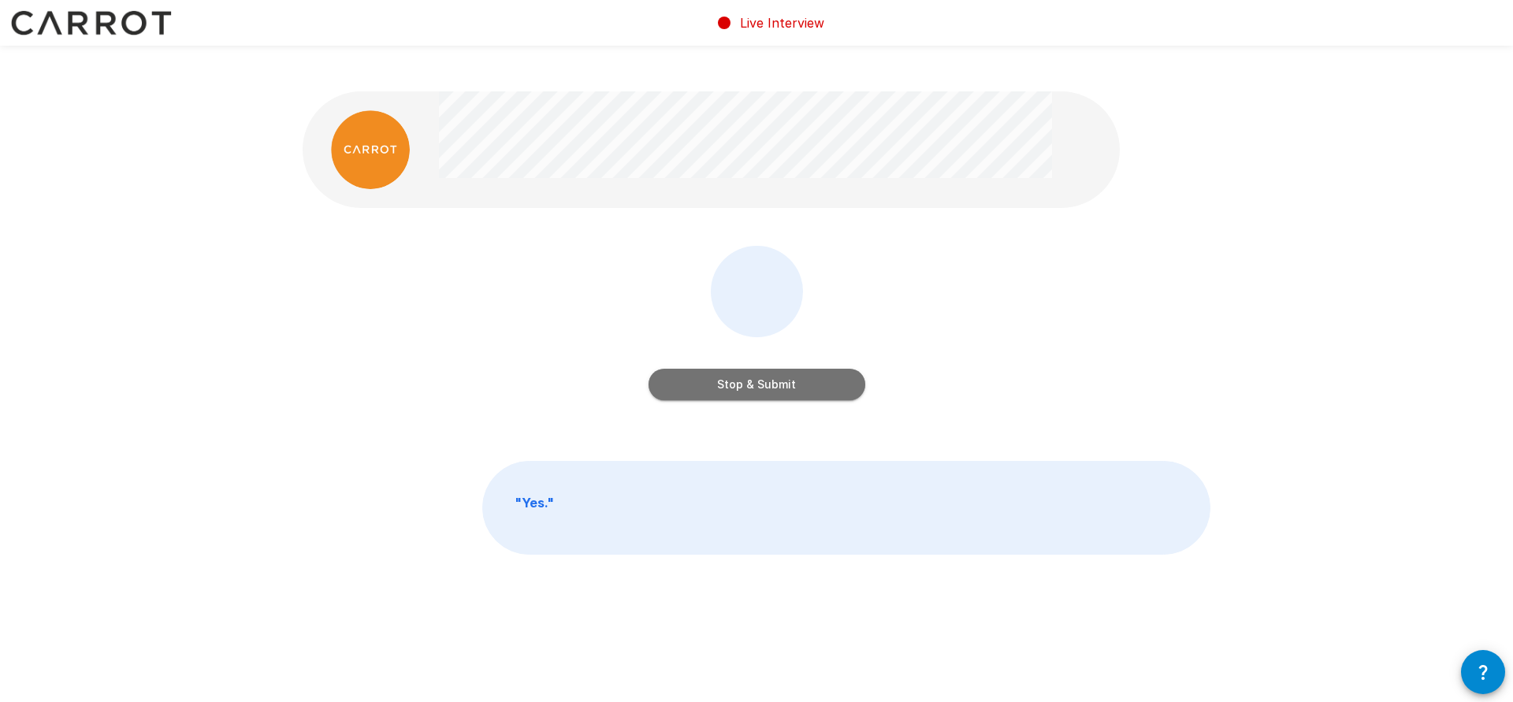
click at [799, 369] on button "Stop & Submit" at bounding box center [757, 385] width 217 height 32
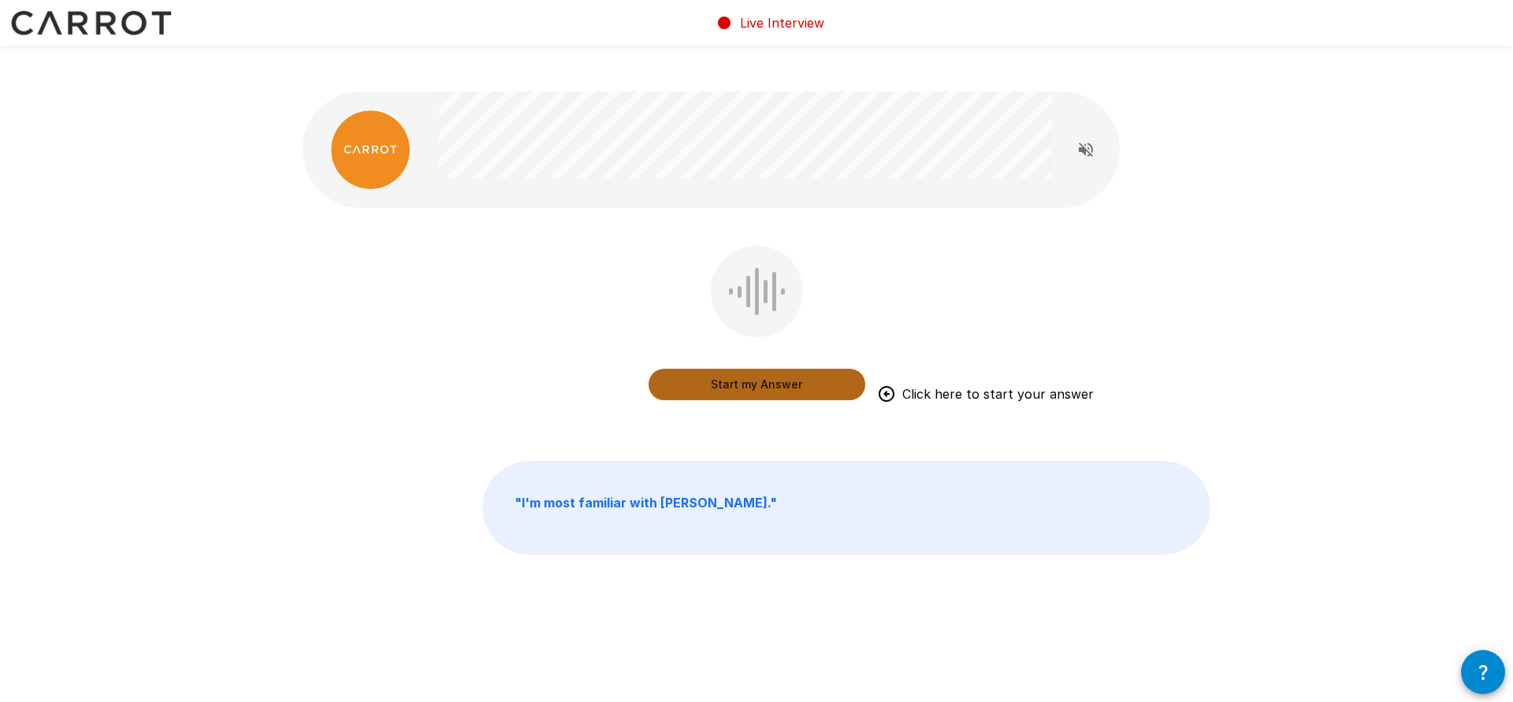
click at [803, 369] on button "Start my Answer" at bounding box center [757, 385] width 217 height 32
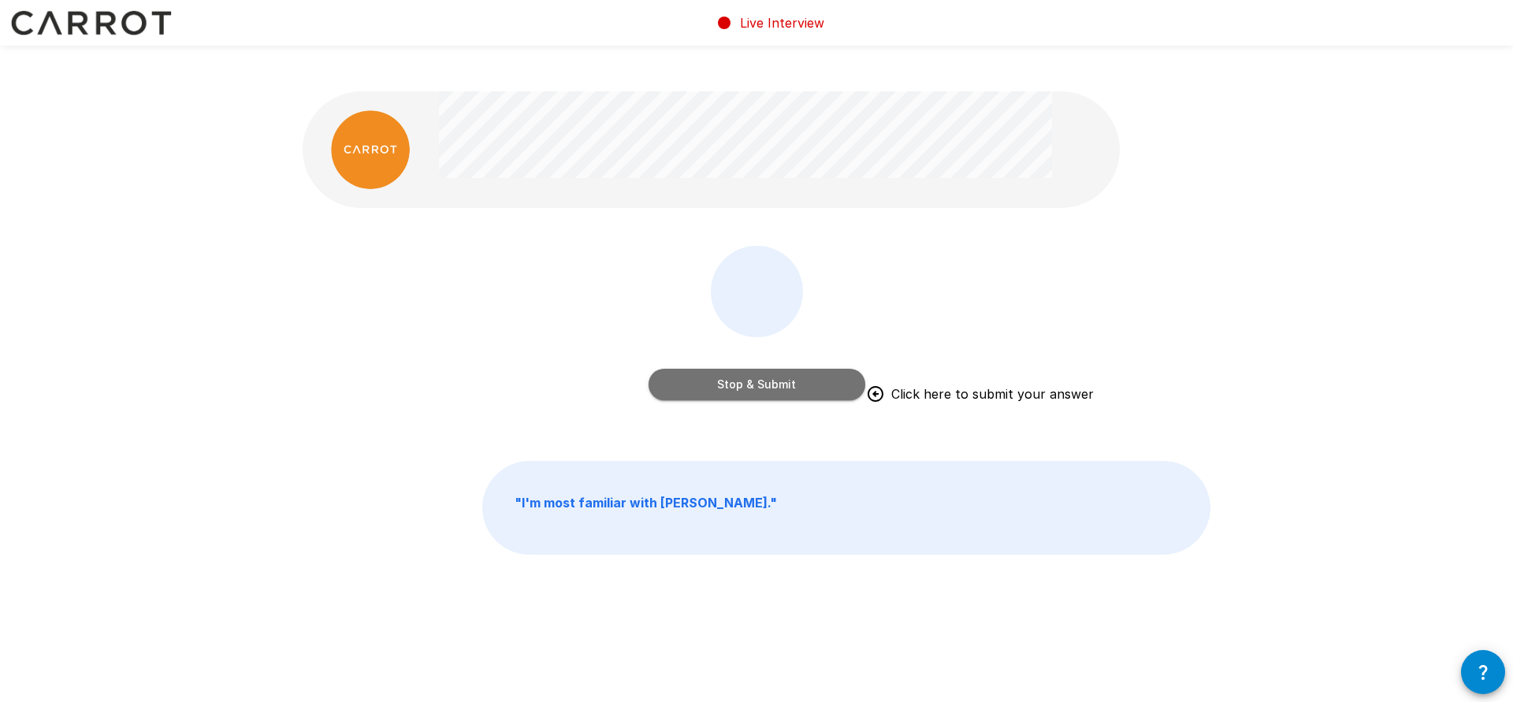
click at [776, 369] on button "Stop & Submit" at bounding box center [757, 385] width 217 height 32
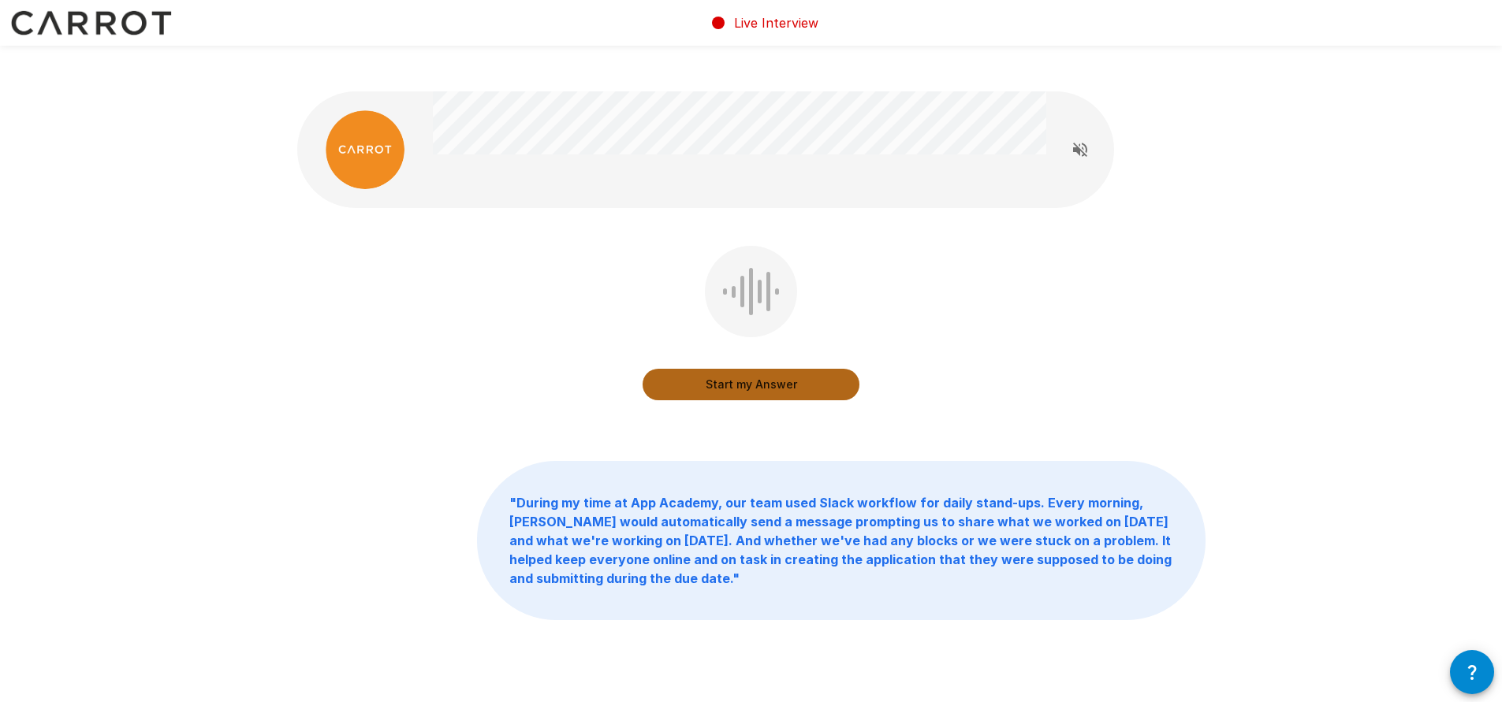
click at [806, 369] on button "Start my Answer" at bounding box center [750, 385] width 217 height 32
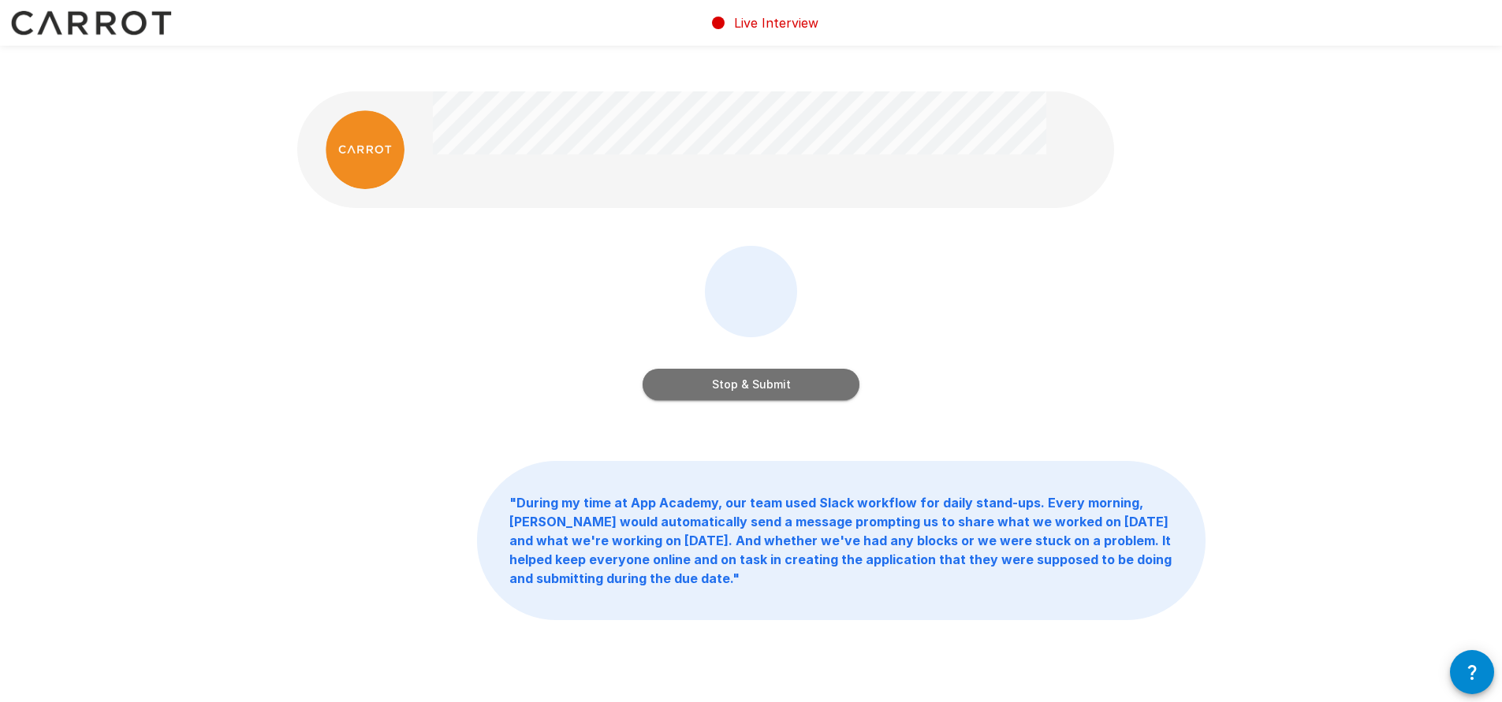
click at [806, 369] on button "Stop & Submit" at bounding box center [750, 385] width 217 height 32
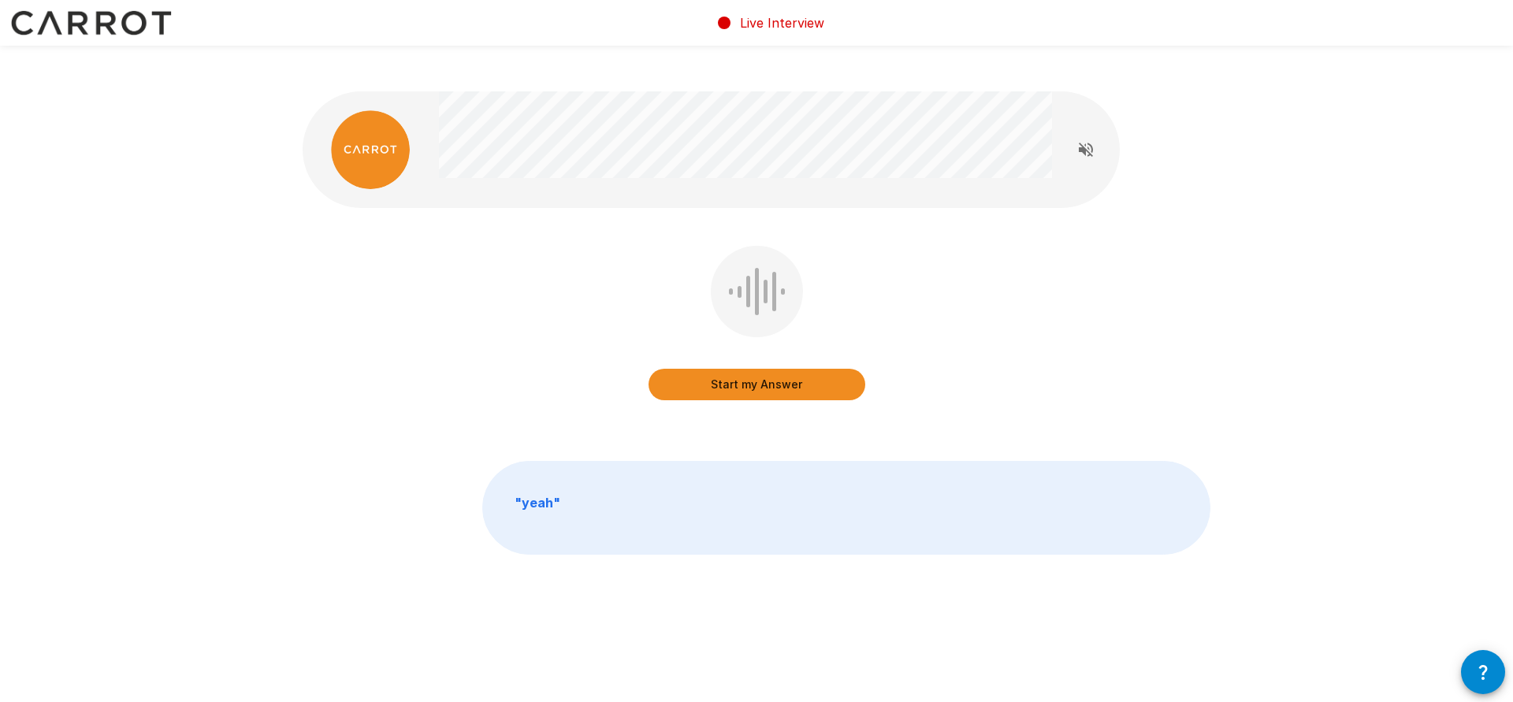
drag, startPoint x: 761, startPoint y: 348, endPoint x: 1148, endPoint y: 329, distance: 386.7
click at [1148, 329] on div "Start my Answer" at bounding box center [757, 334] width 908 height 177
click at [808, 369] on button "Start my Answer" at bounding box center [757, 385] width 217 height 32
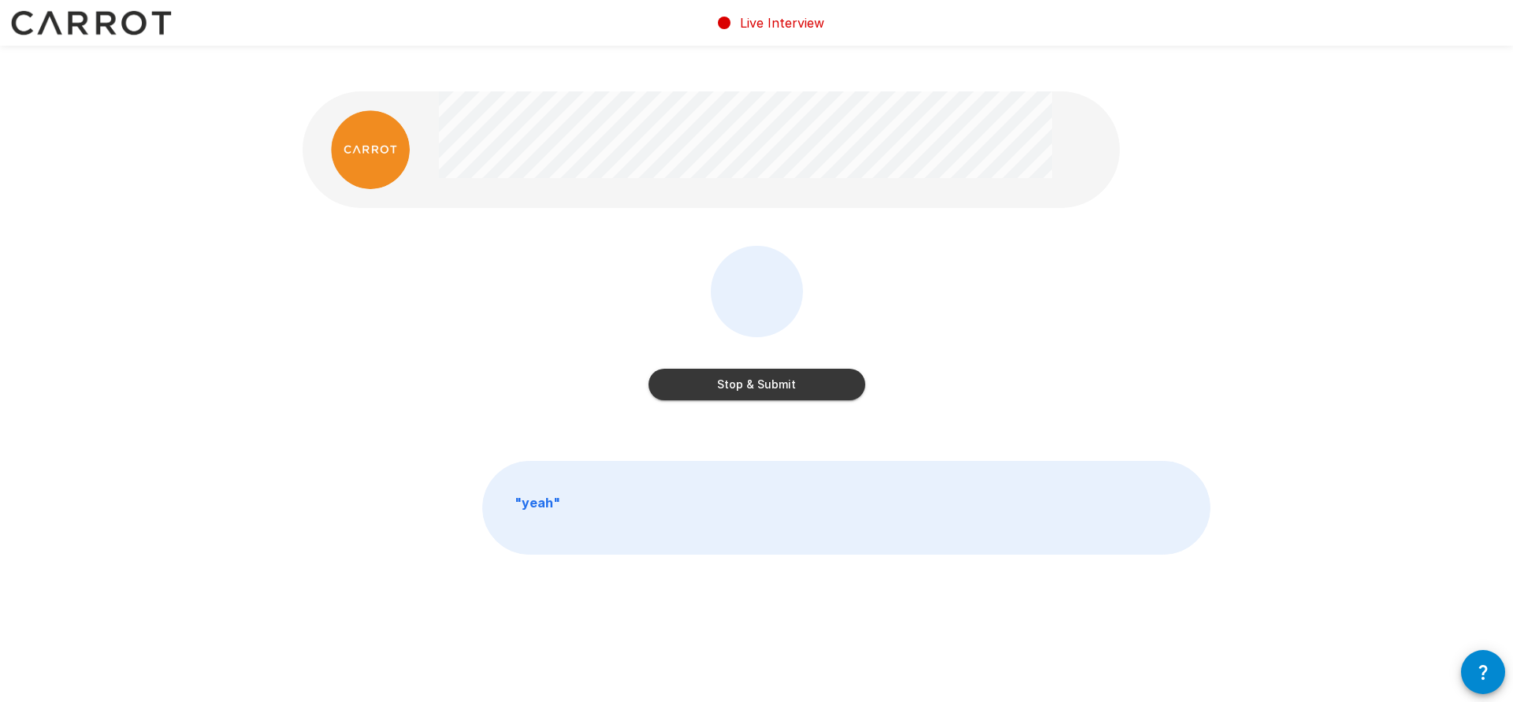
click at [791, 369] on button "Stop & Submit" at bounding box center [757, 385] width 217 height 32
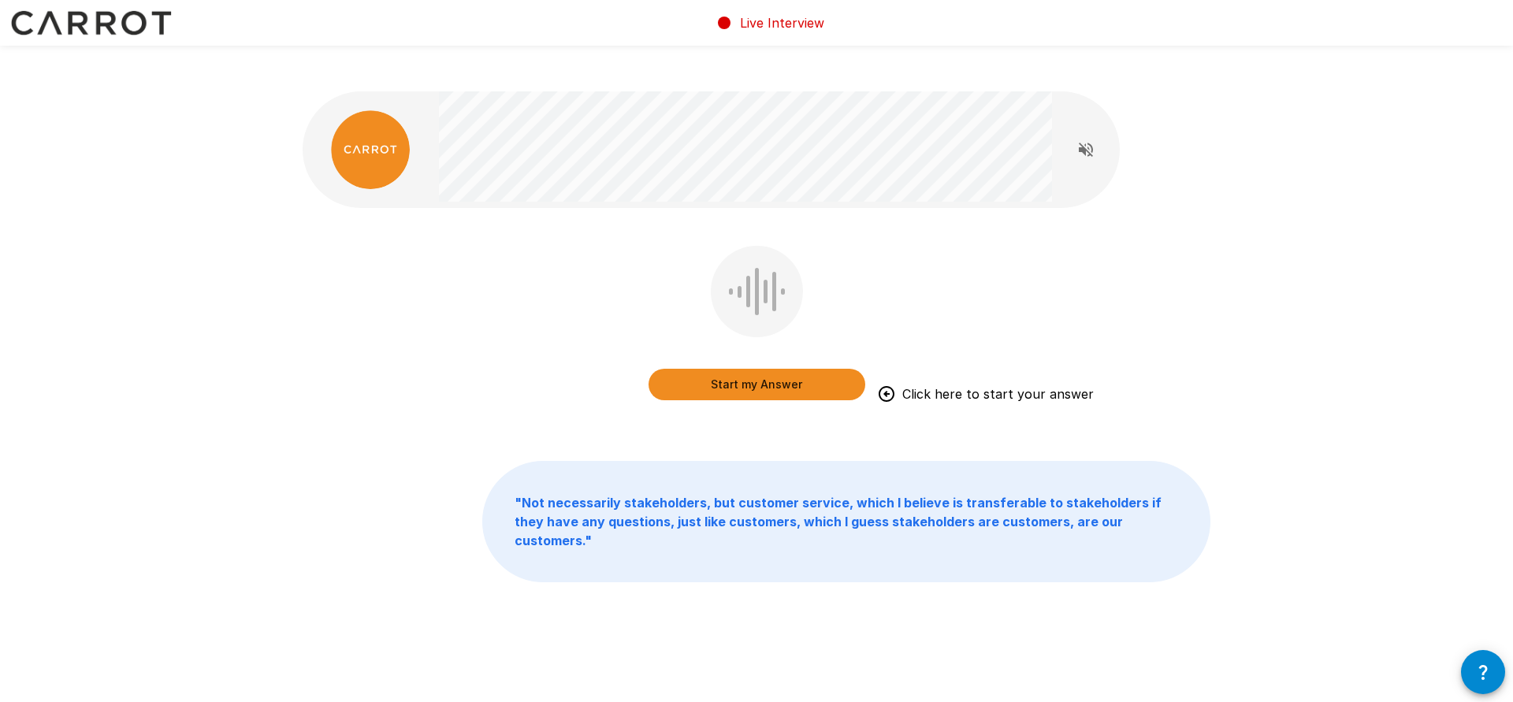
click at [731, 369] on button "Start my Answer" at bounding box center [757, 385] width 217 height 32
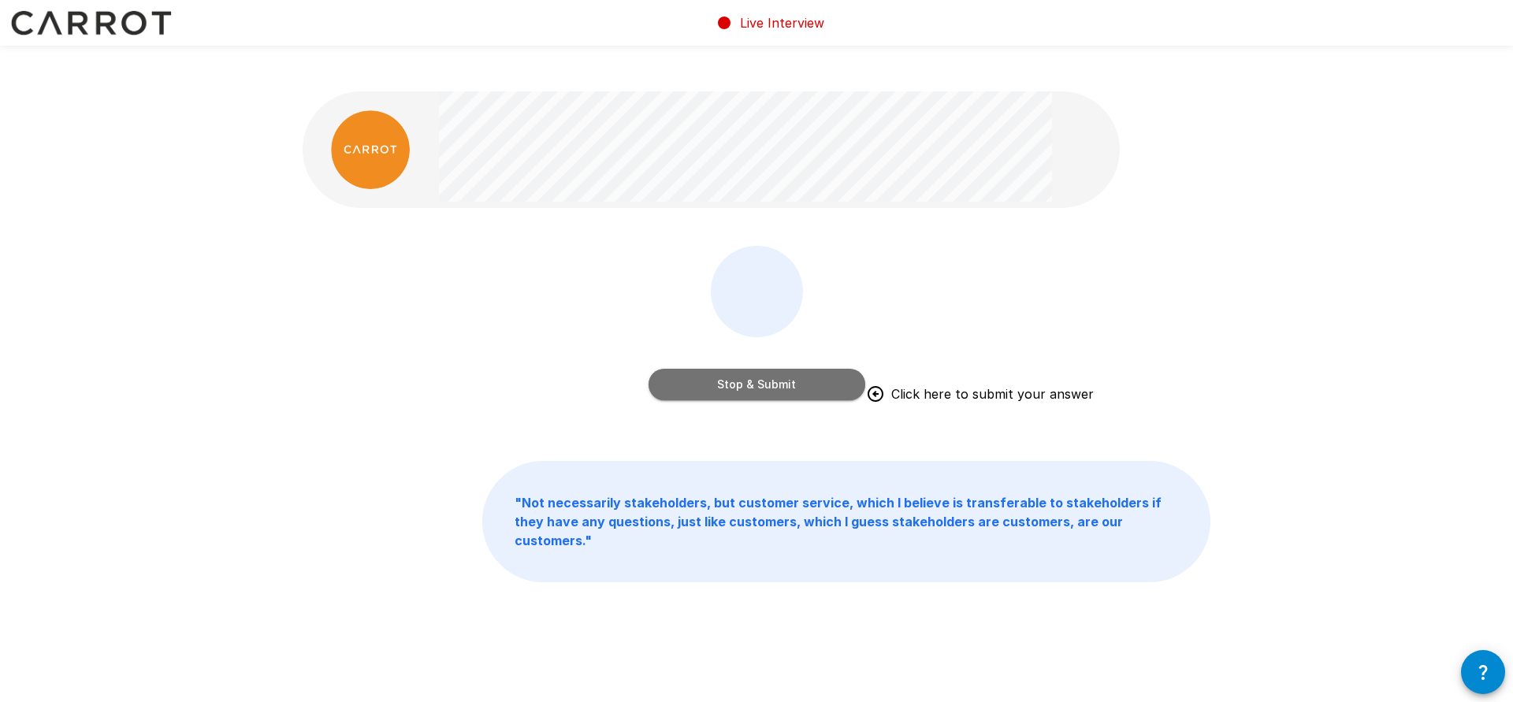
click at [818, 369] on button "Stop & Submit" at bounding box center [757, 385] width 217 height 32
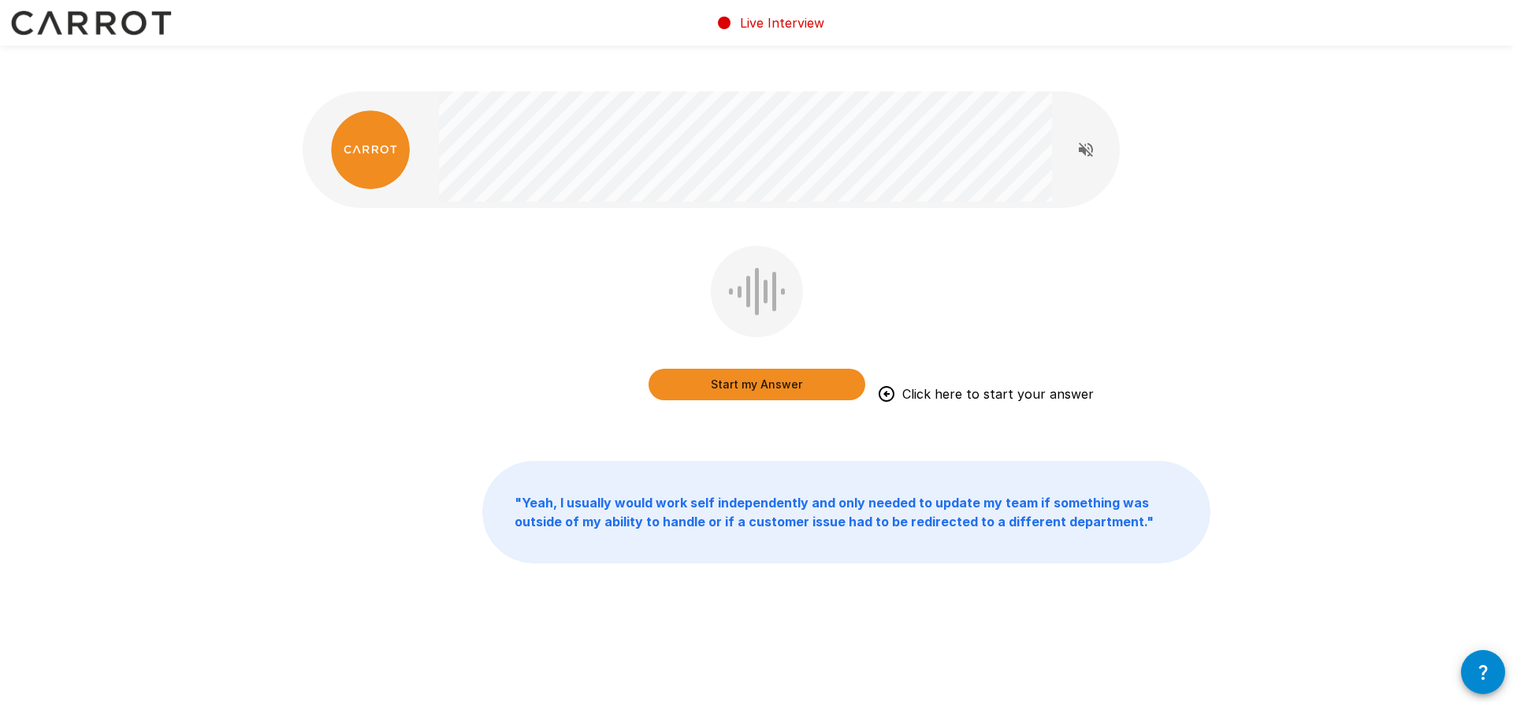
click at [751, 369] on button "Start my Answer" at bounding box center [757, 385] width 217 height 32
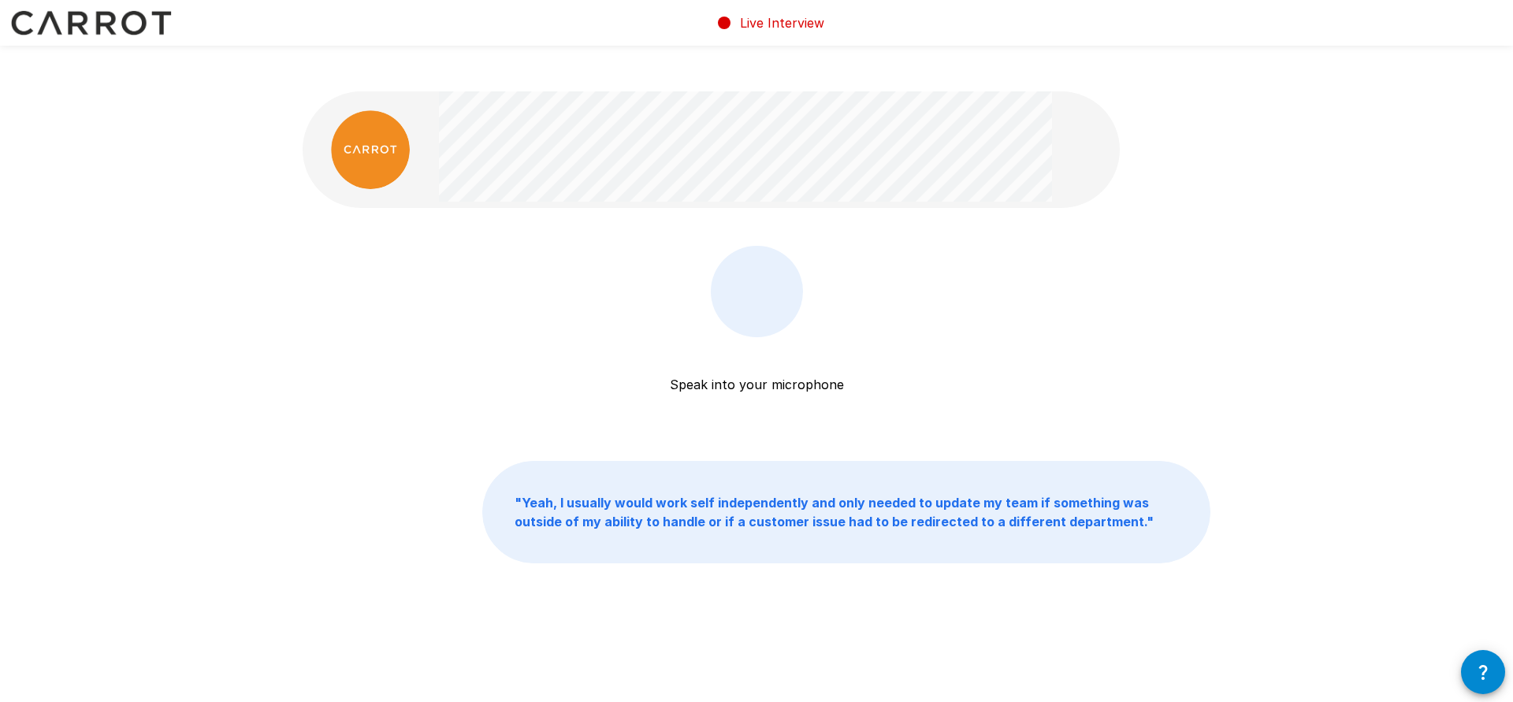
click at [775, 355] on p "Speak into your microphone" at bounding box center [757, 365] width 174 height 57
click at [750, 375] on div "Speak into your microphone Stop & Submit" at bounding box center [757, 355] width 217 height 218
click at [785, 376] on div "Speak into your microphone Stop & Submit" at bounding box center [757, 355] width 217 height 218
click at [792, 369] on button "Stop & Submit" at bounding box center [757, 385] width 217 height 32
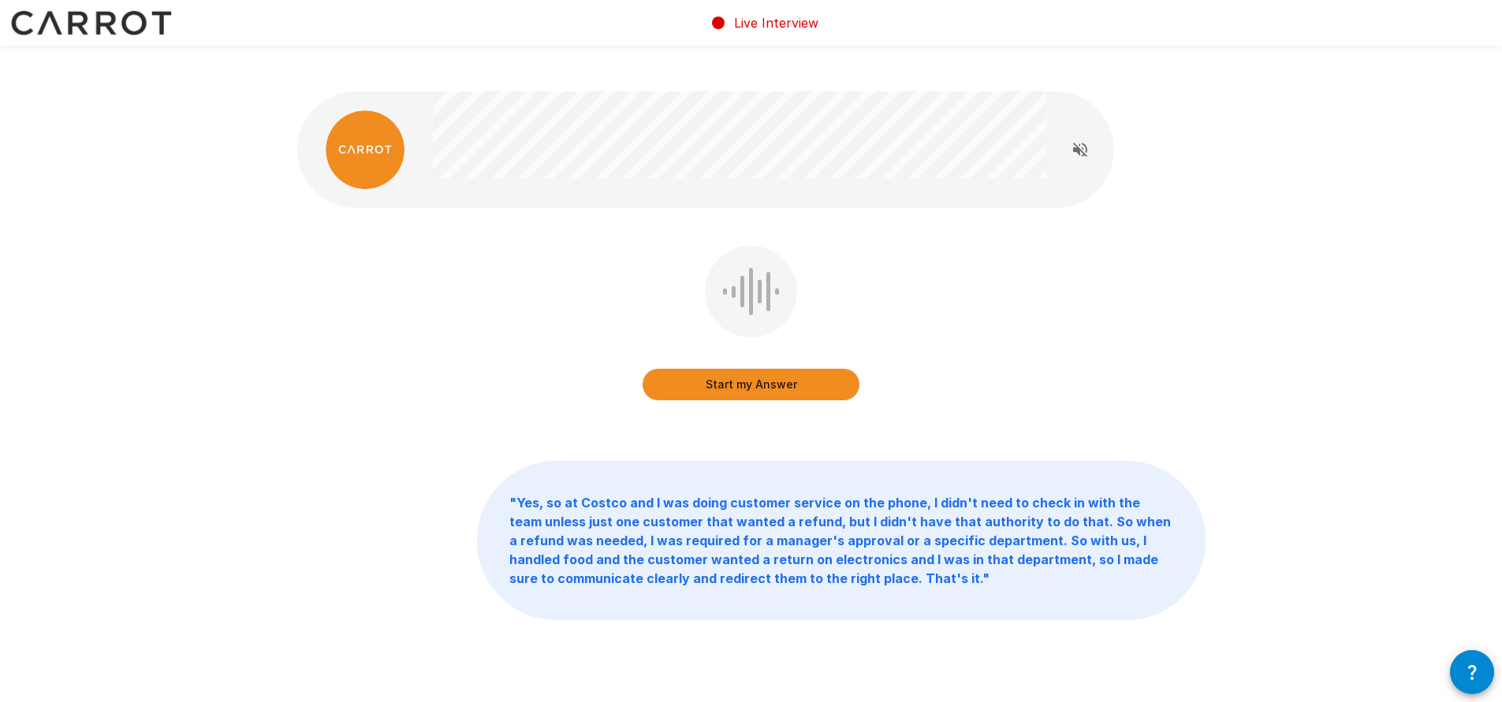
click at [728, 369] on button "Start my Answer" at bounding box center [750, 385] width 217 height 32
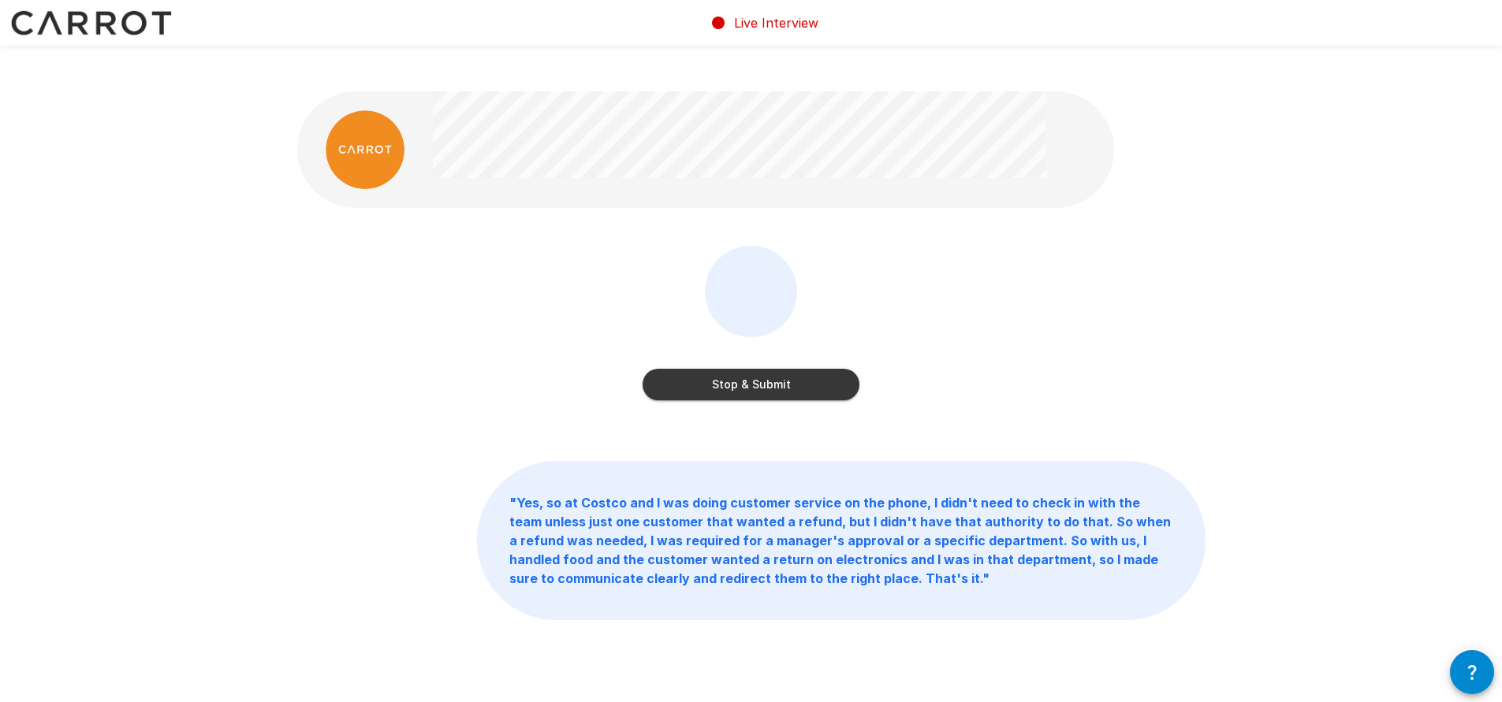
click at [728, 369] on button "Stop & Submit" at bounding box center [750, 385] width 217 height 32
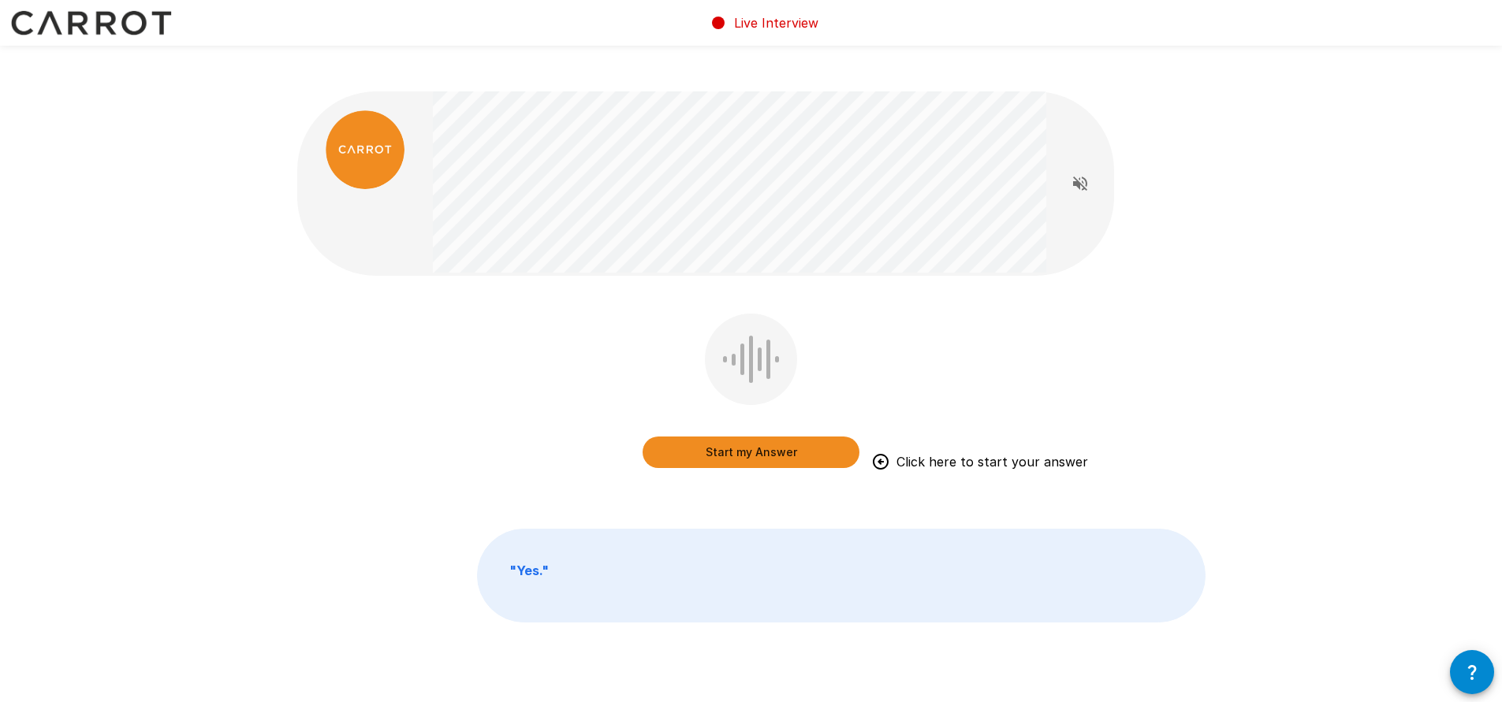
click at [766, 437] on button "Start my Answer" at bounding box center [750, 453] width 217 height 32
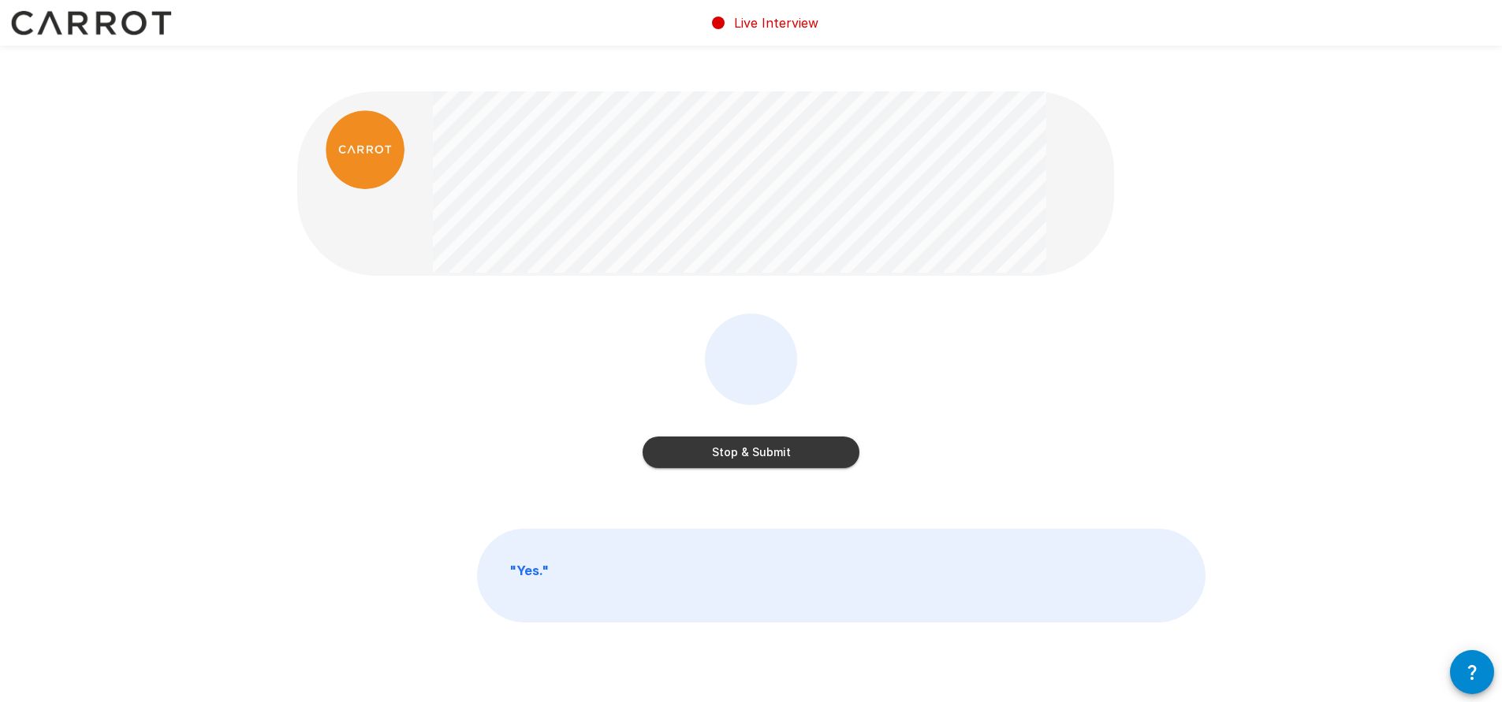
click at [766, 437] on button "Stop & Submit" at bounding box center [750, 453] width 217 height 32
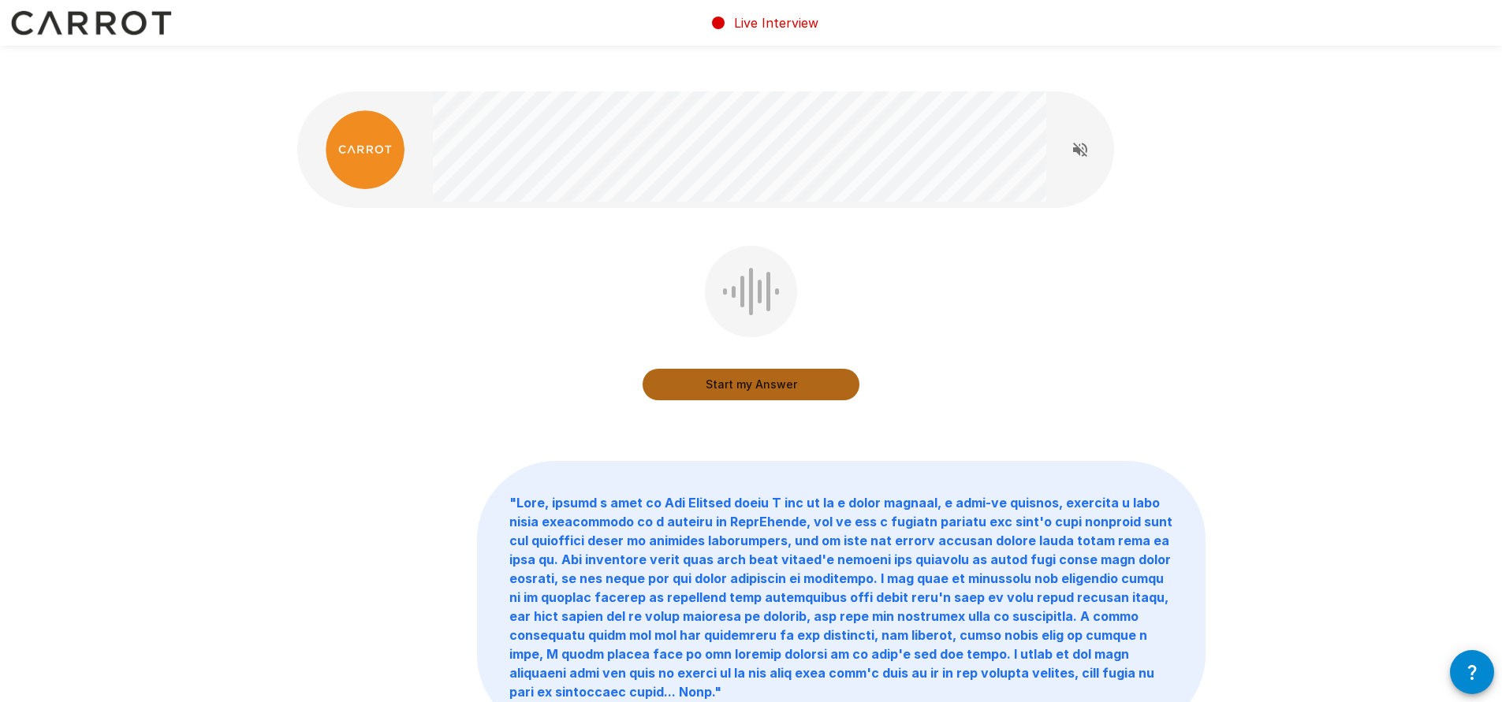
click at [841, 369] on button "Start my Answer" at bounding box center [750, 385] width 217 height 32
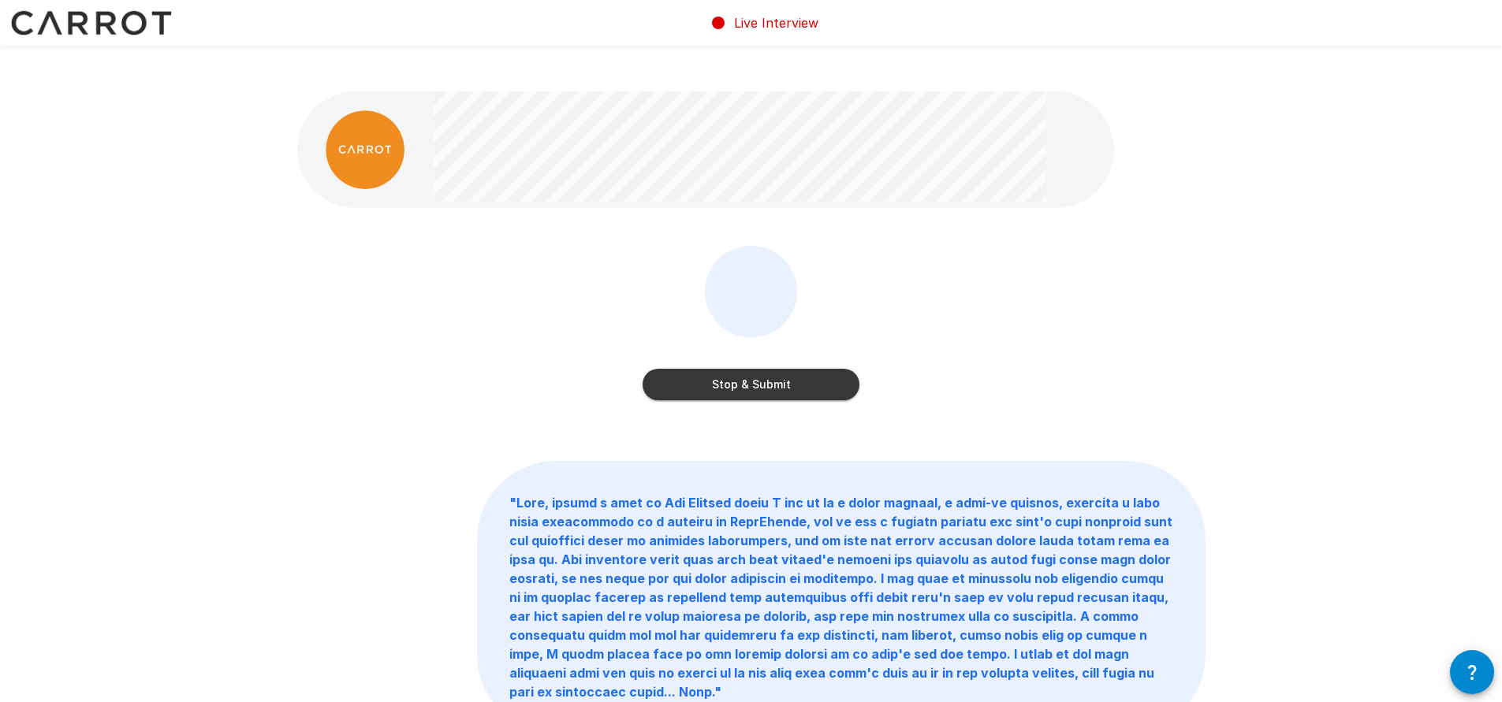
click at [865, 344] on div "Stop & Submit" at bounding box center [751, 334] width 908 height 177
click at [862, 344] on div "Stop & Submit" at bounding box center [751, 334] width 908 height 177
click at [847, 369] on button "Stop & Submit" at bounding box center [750, 385] width 217 height 32
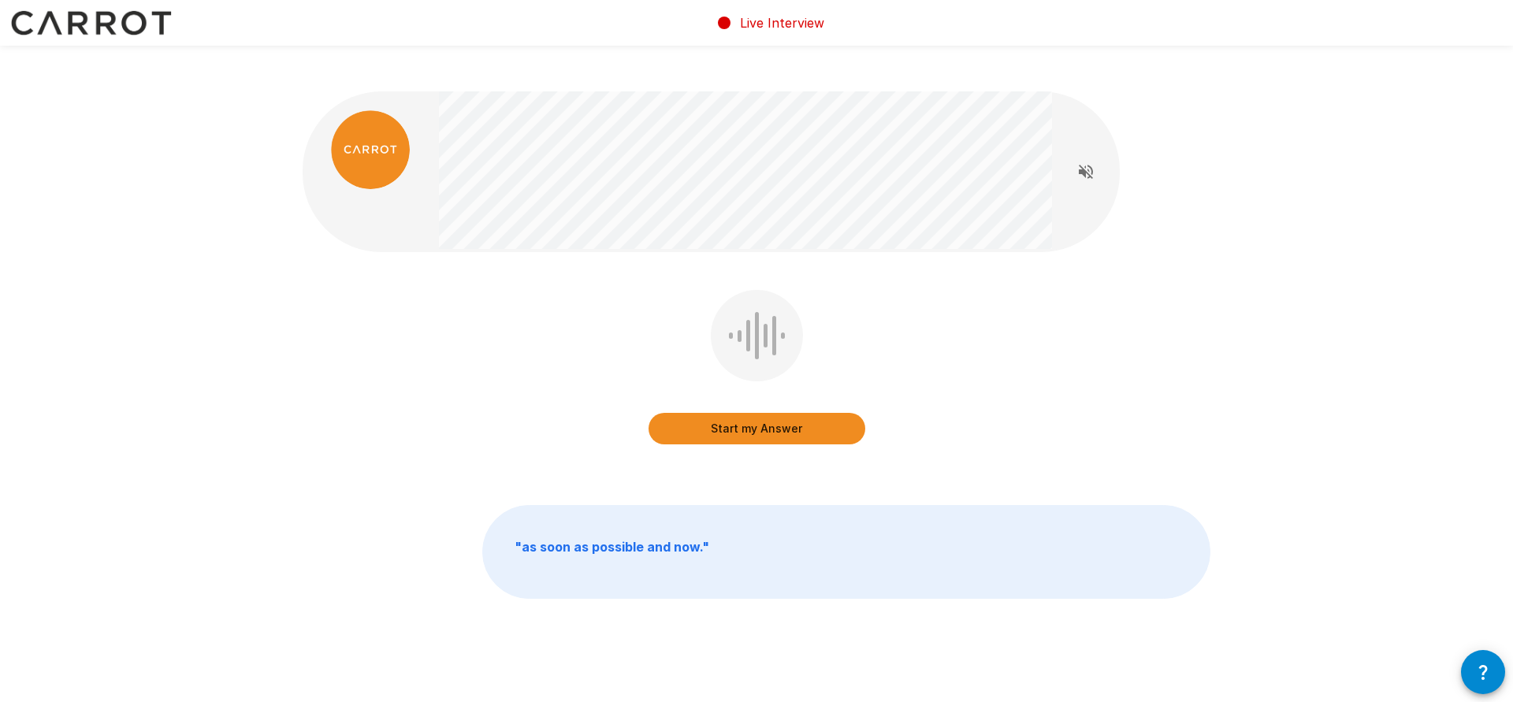
click at [722, 413] on button "Start my Answer" at bounding box center [757, 429] width 217 height 32
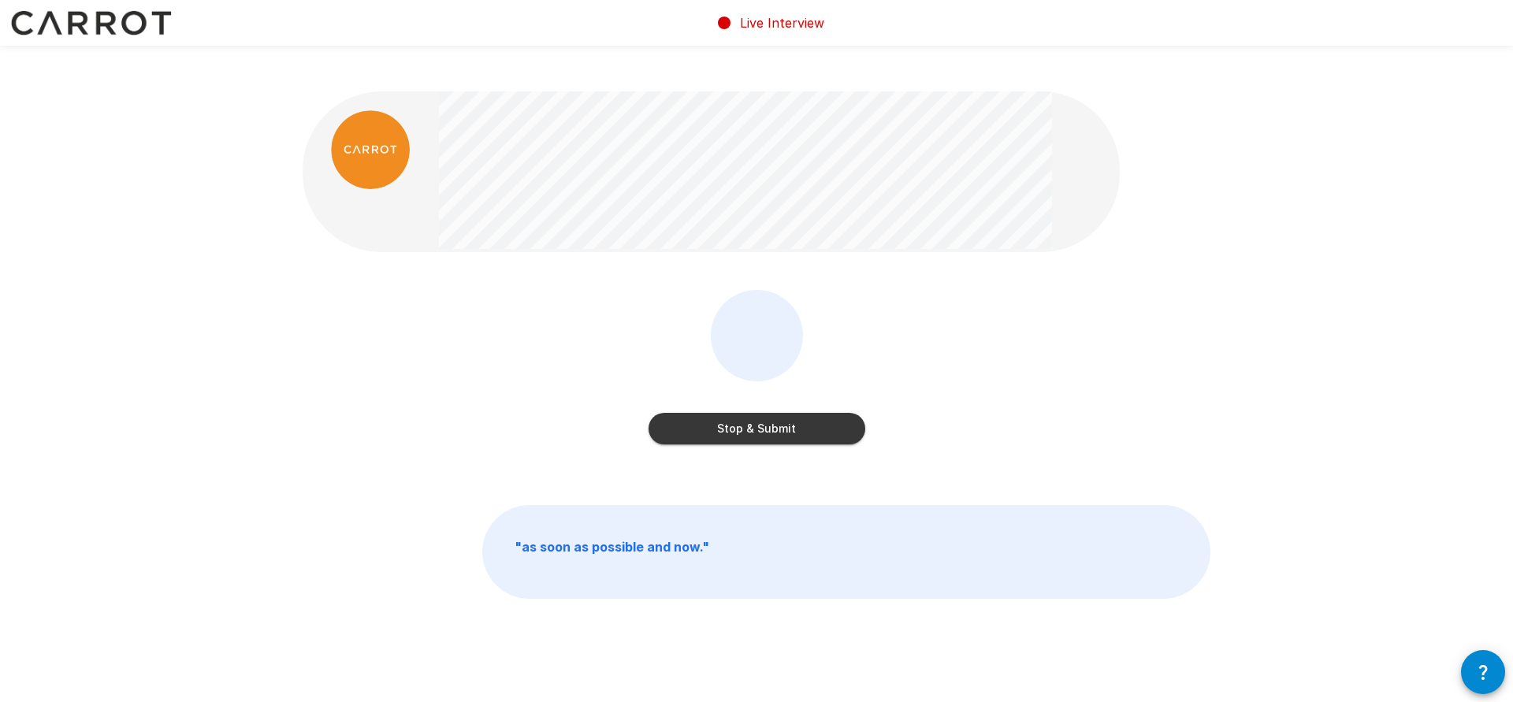
click at [828, 413] on button "Stop & Submit" at bounding box center [757, 429] width 217 height 32
